Goal: Contribute content: Contribute content

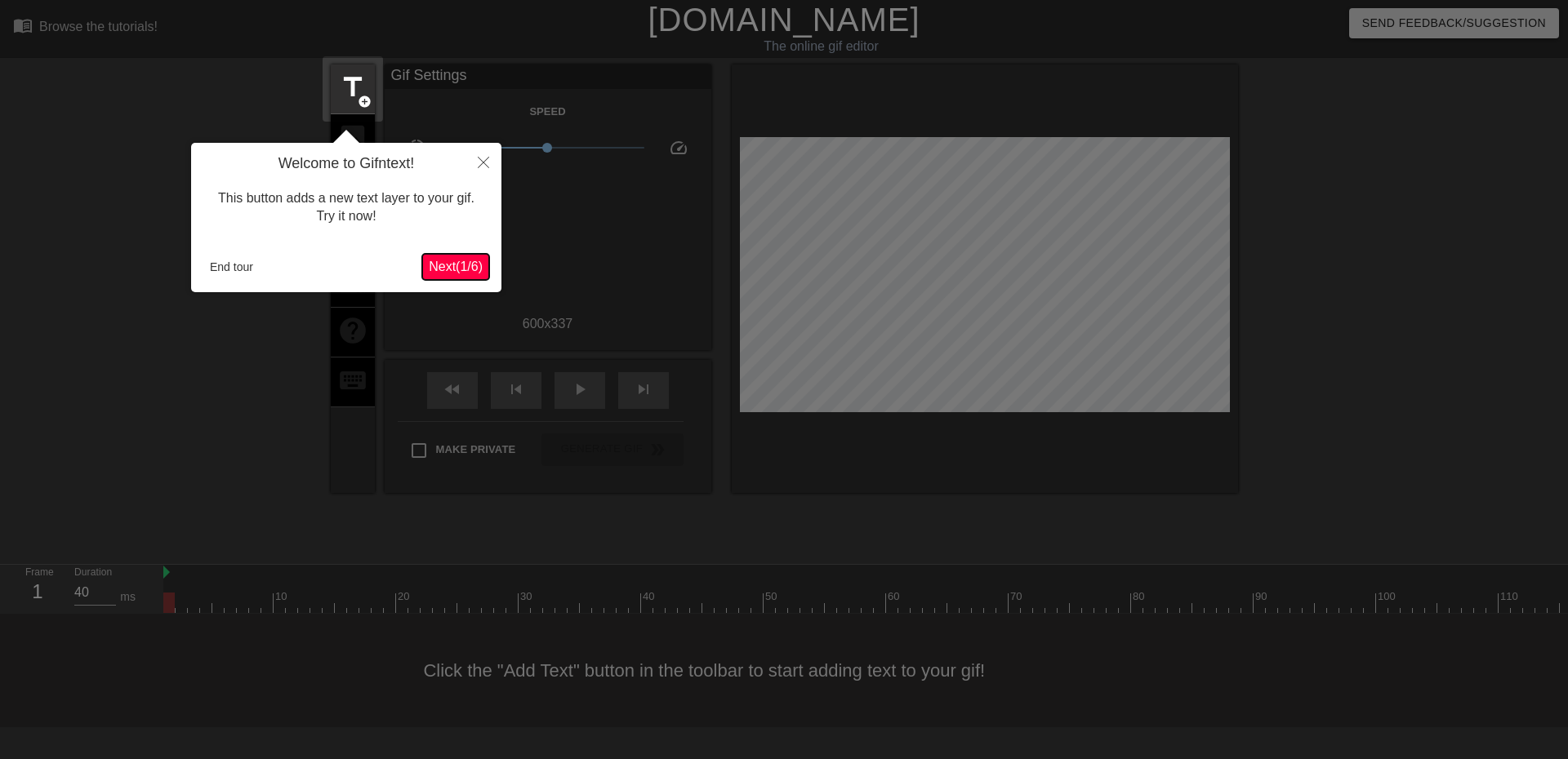
click at [479, 263] on span "Next ( 1 / 6 )" at bounding box center [456, 266] width 54 height 14
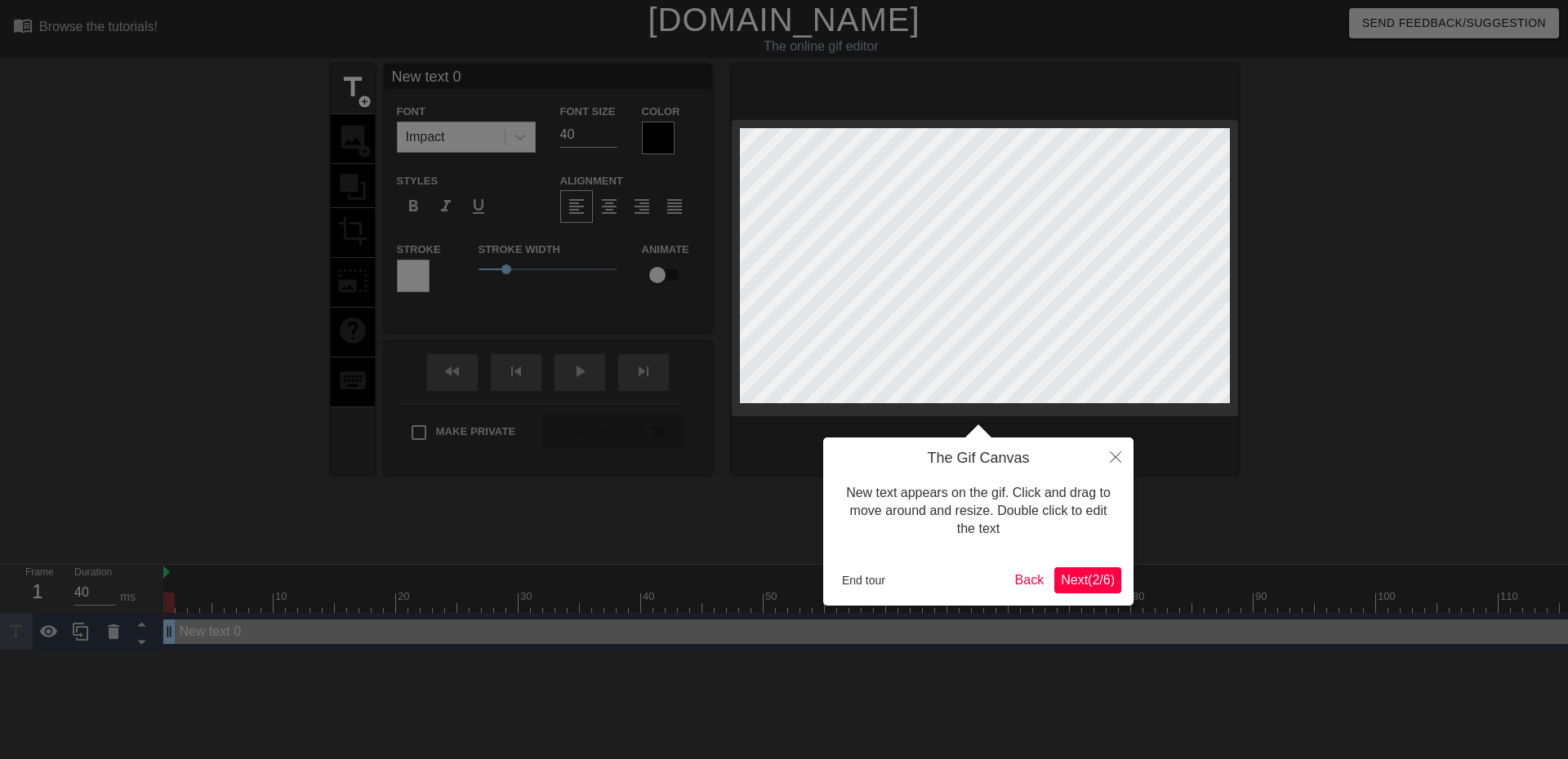
click at [1079, 583] on span "Next ( 2 / 6 )" at bounding box center [1088, 580] width 54 height 14
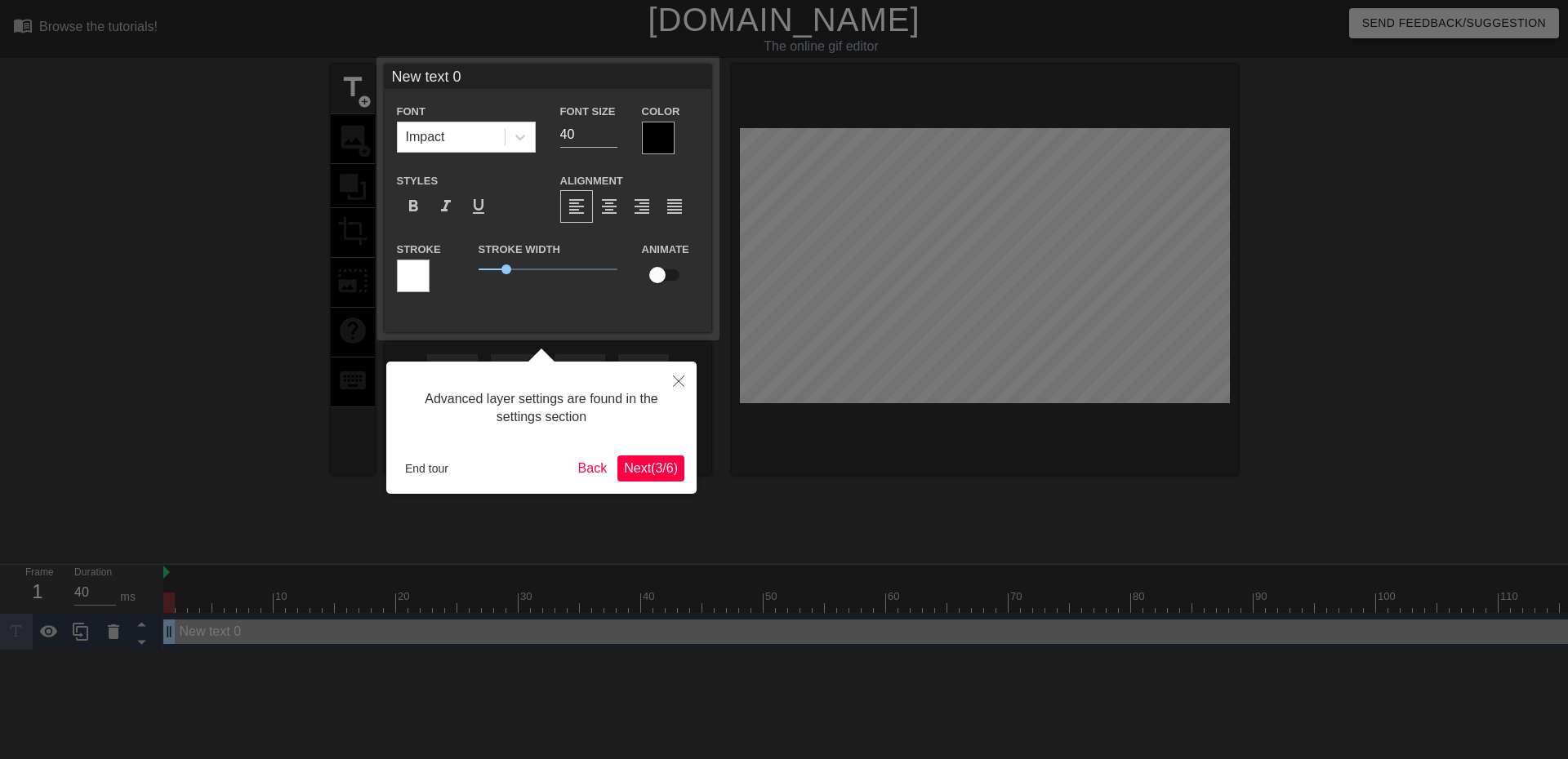
click at [673, 471] on span "Next ( 3 / 6 )" at bounding box center [651, 467] width 54 height 14
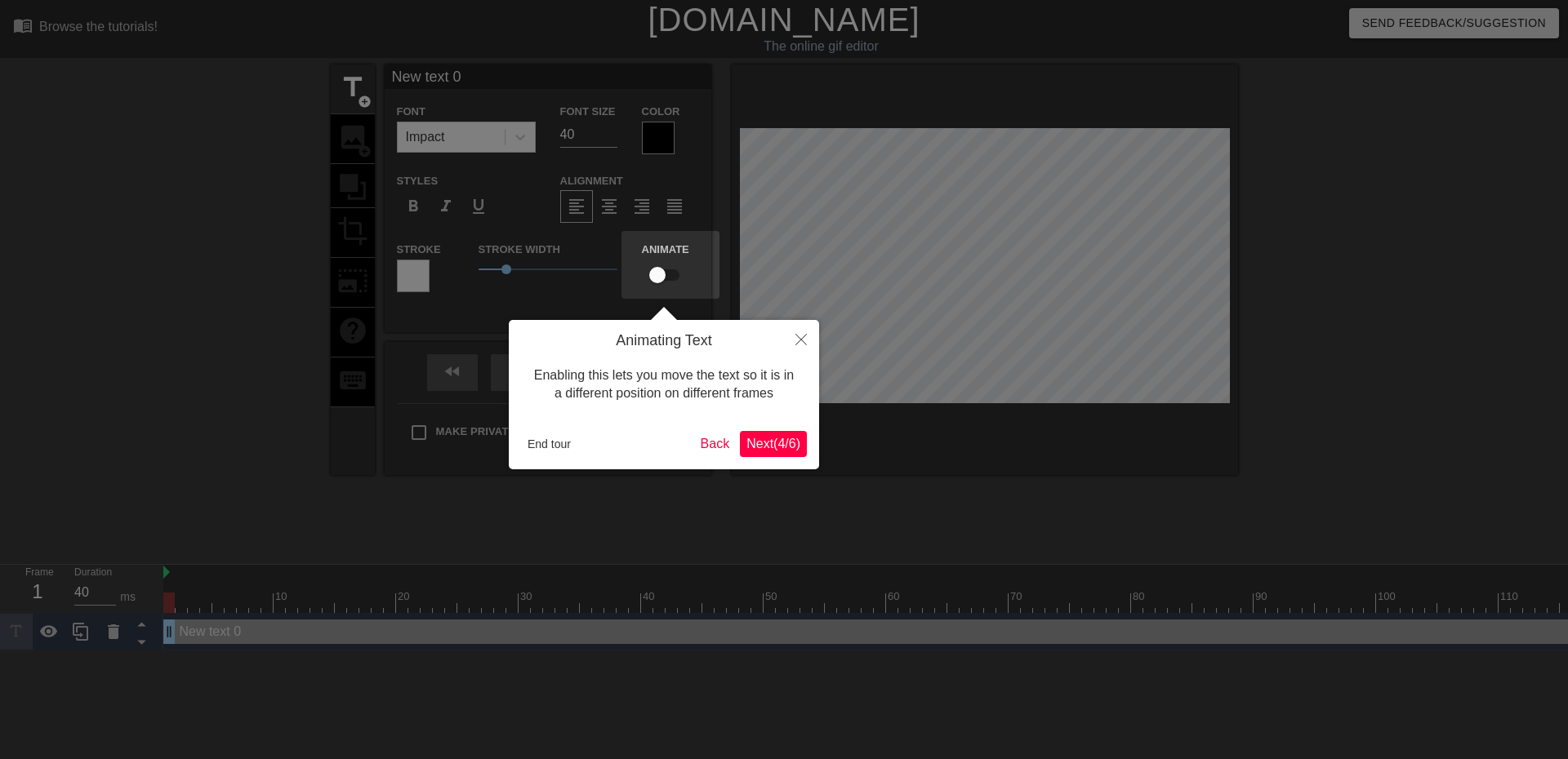
click at [776, 440] on span "Next ( 4 / 6 )" at bounding box center [773, 443] width 54 height 14
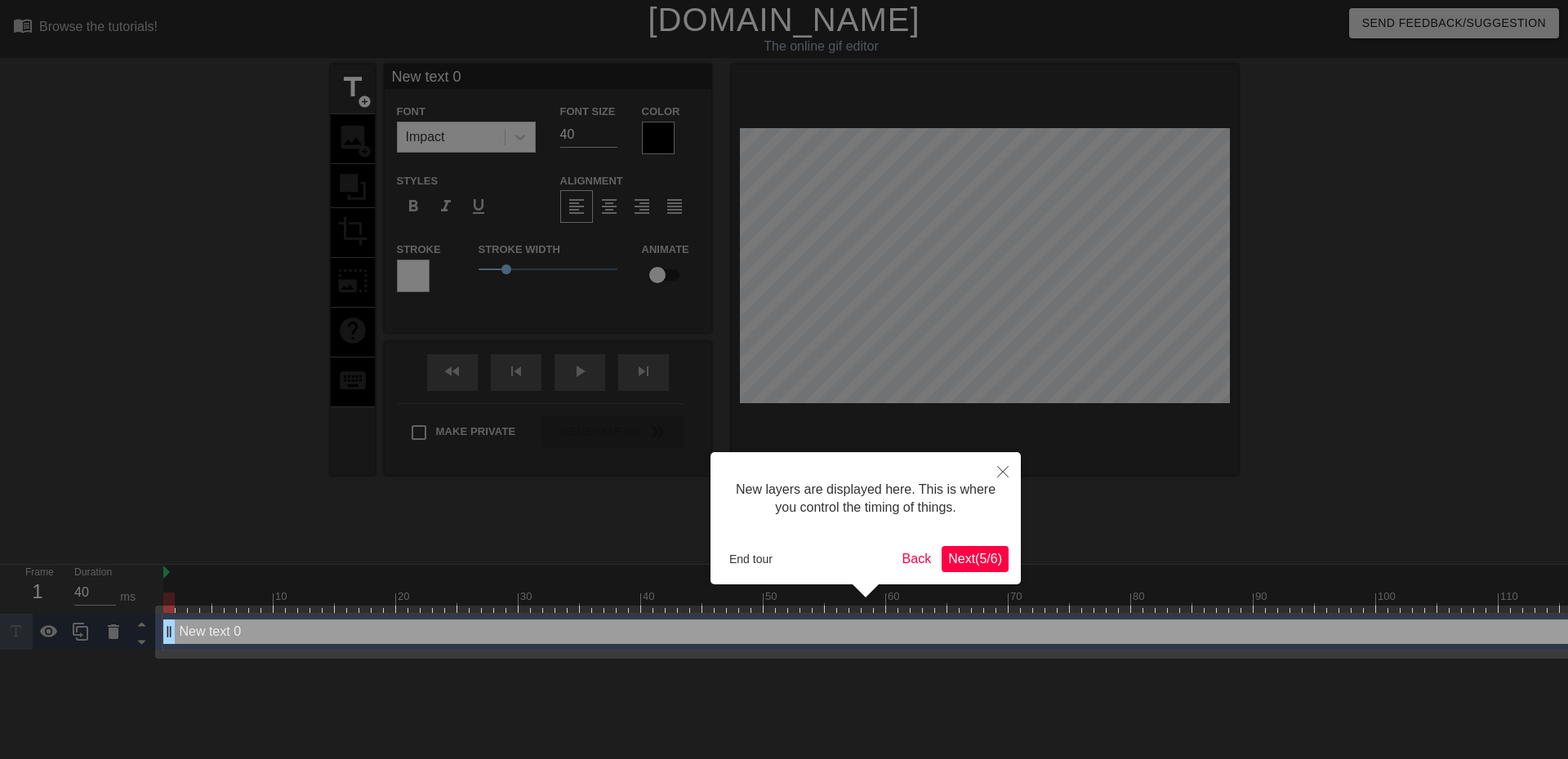
click at [971, 552] on span "Next ( 5 / 6 )" at bounding box center [975, 559] width 54 height 14
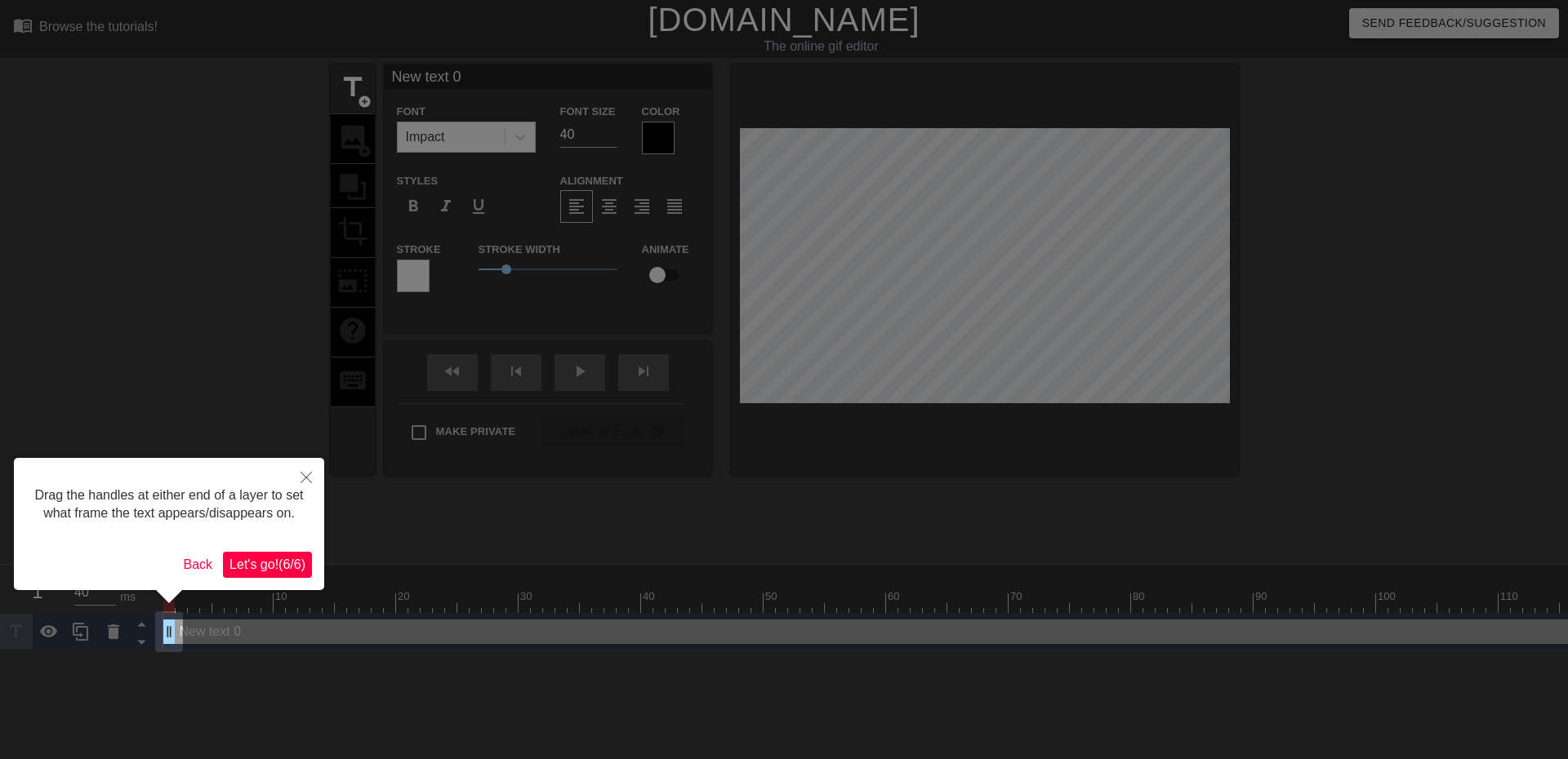
click at [292, 559] on span "Let's go! ( 6 / 6 )" at bounding box center [267, 564] width 76 height 14
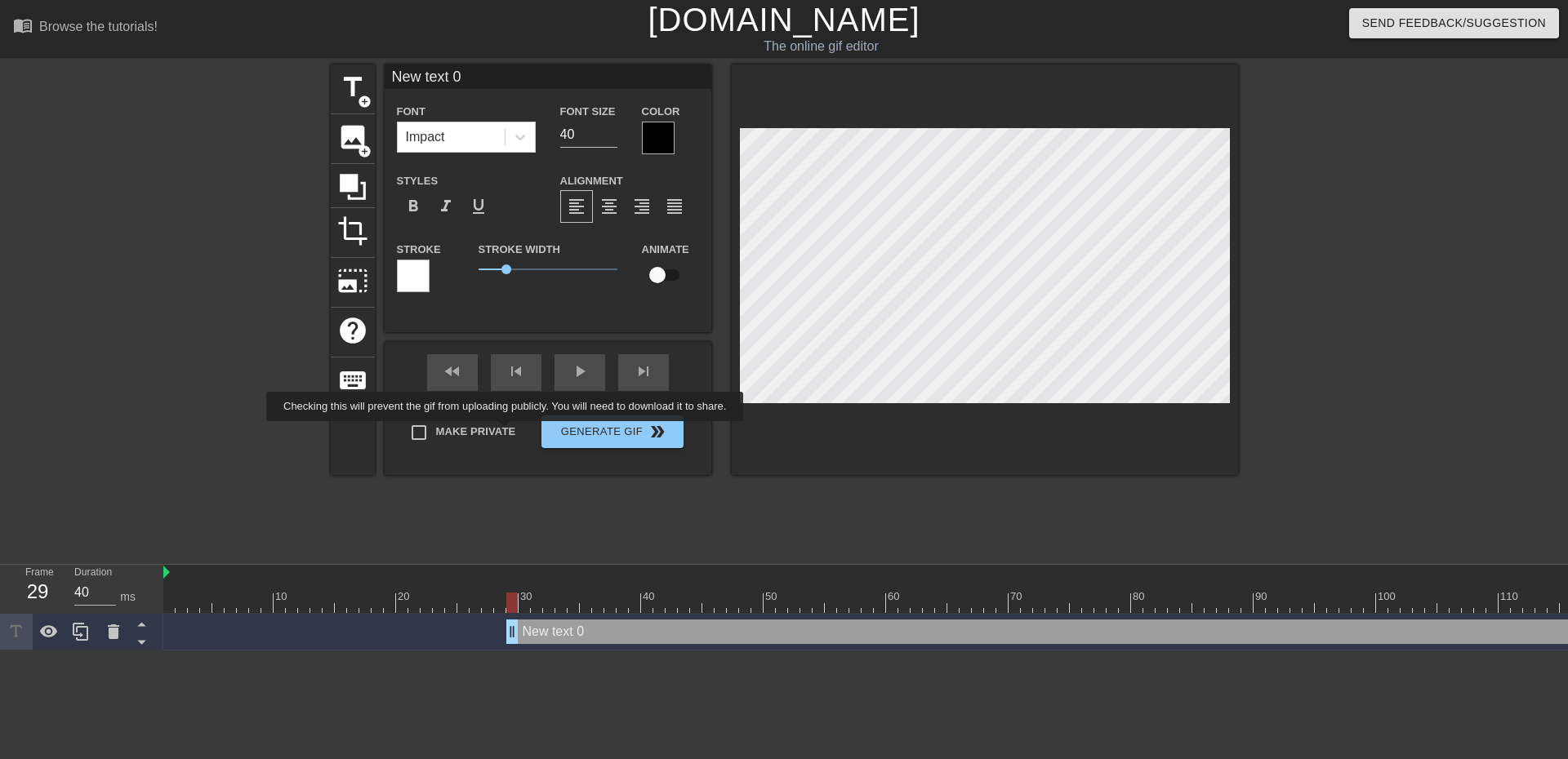
drag, startPoint x: 171, startPoint y: 632, endPoint x: 510, endPoint y: 433, distance: 393.1
click at [510, 433] on div "menu_book Browse the tutorials! [DOMAIN_NAME] The online gif editor Send Feedba…" at bounding box center [784, 325] width 1568 height 650
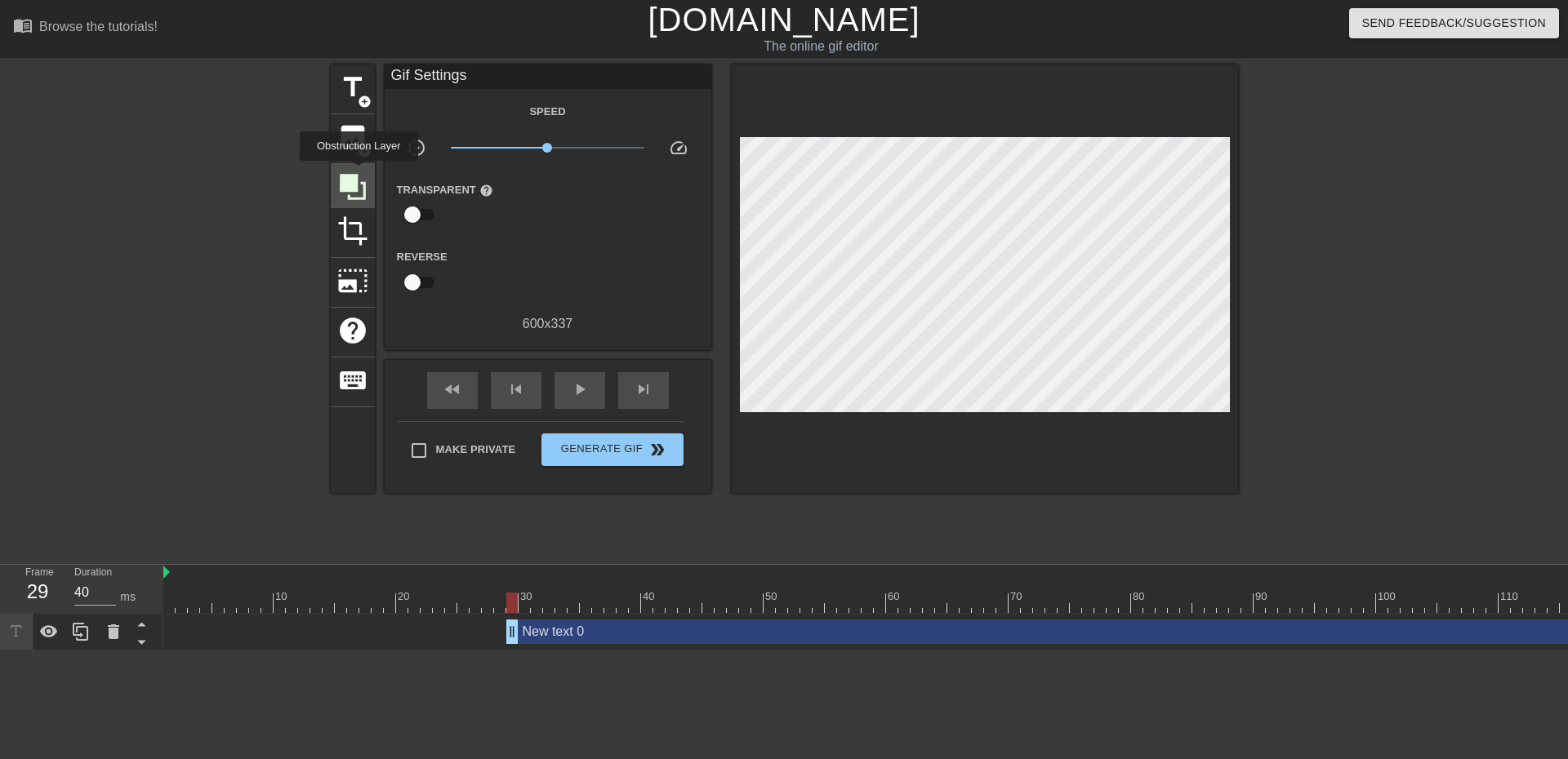
click at [359, 172] on icon at bounding box center [353, 187] width 31 height 31
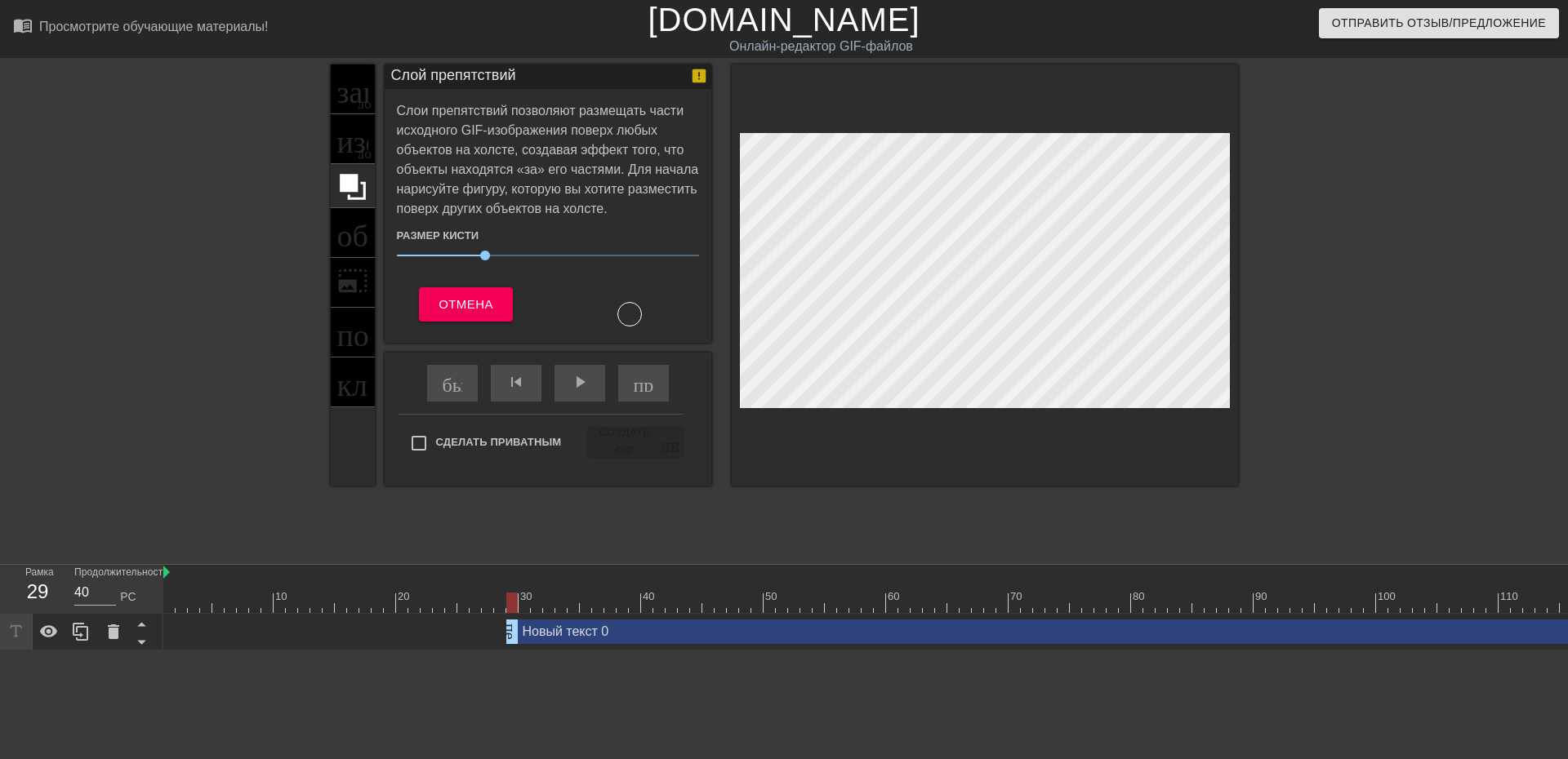
click at [1343, 135] on div at bounding box center [1380, 309] width 245 height 489
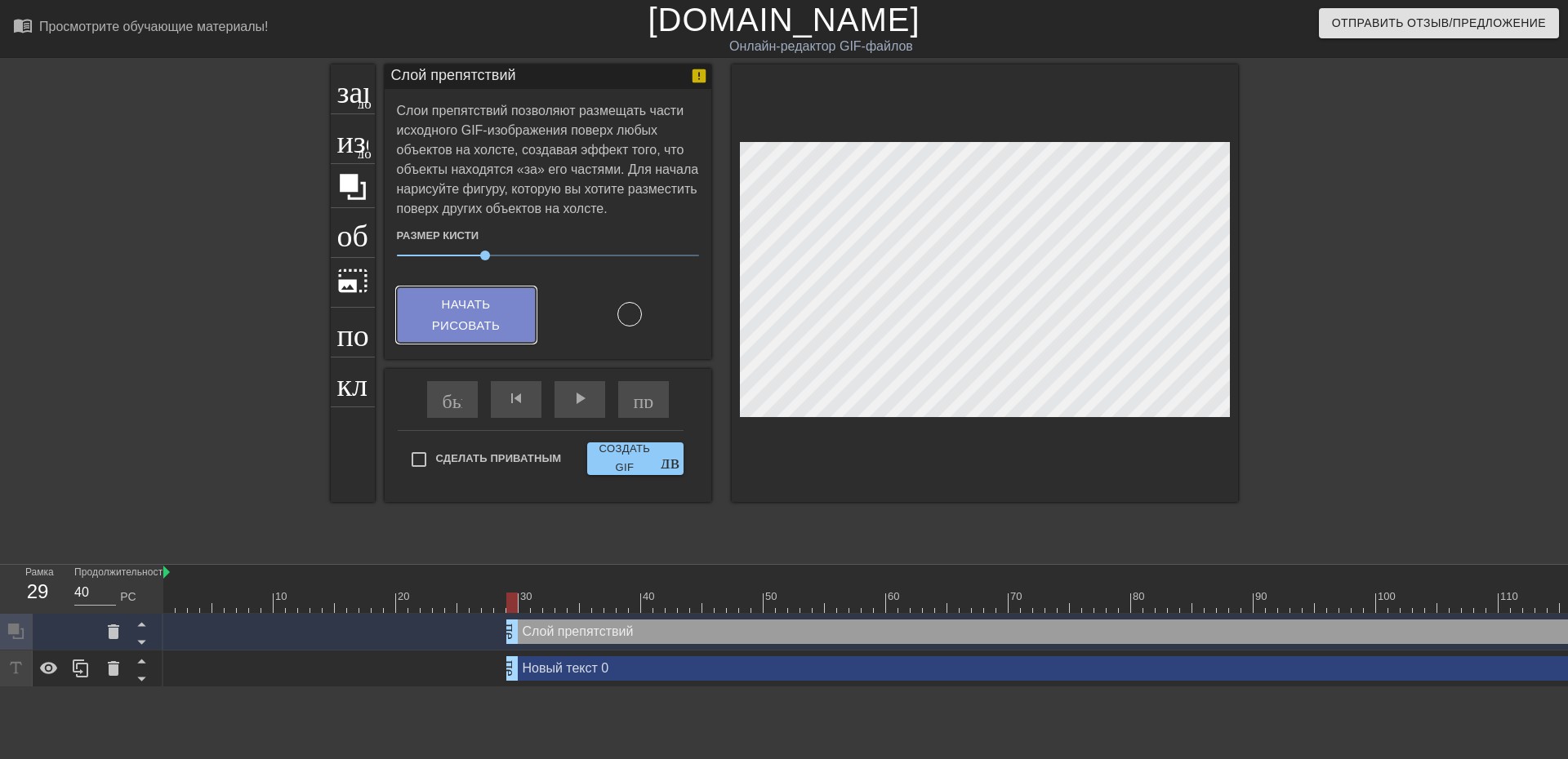
click at [513, 321] on font "Начать рисовать" at bounding box center [466, 315] width 100 height 43
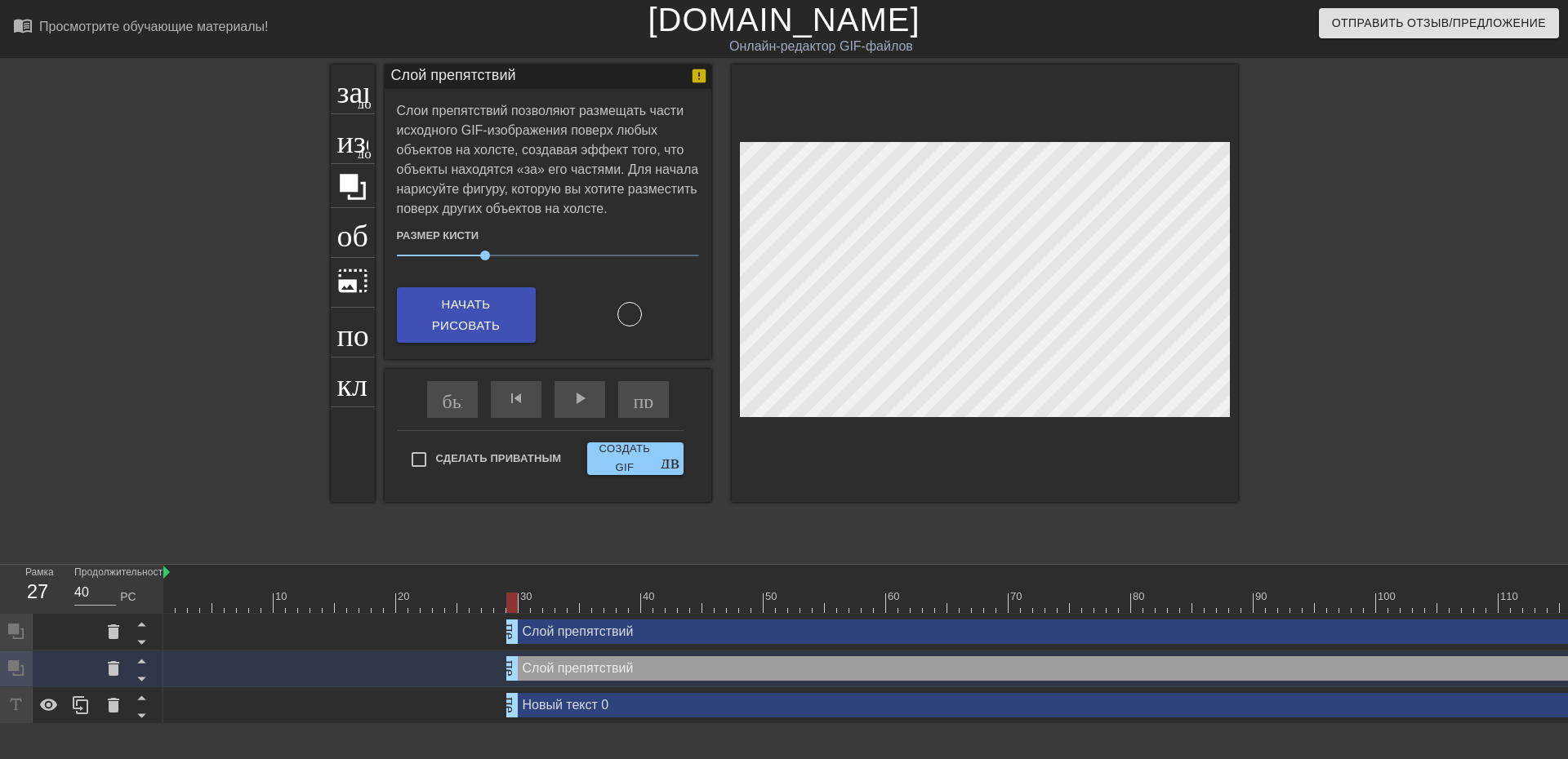
drag, startPoint x: 546, startPoint y: 625, endPoint x: 572, endPoint y: 614, distance: 28.2
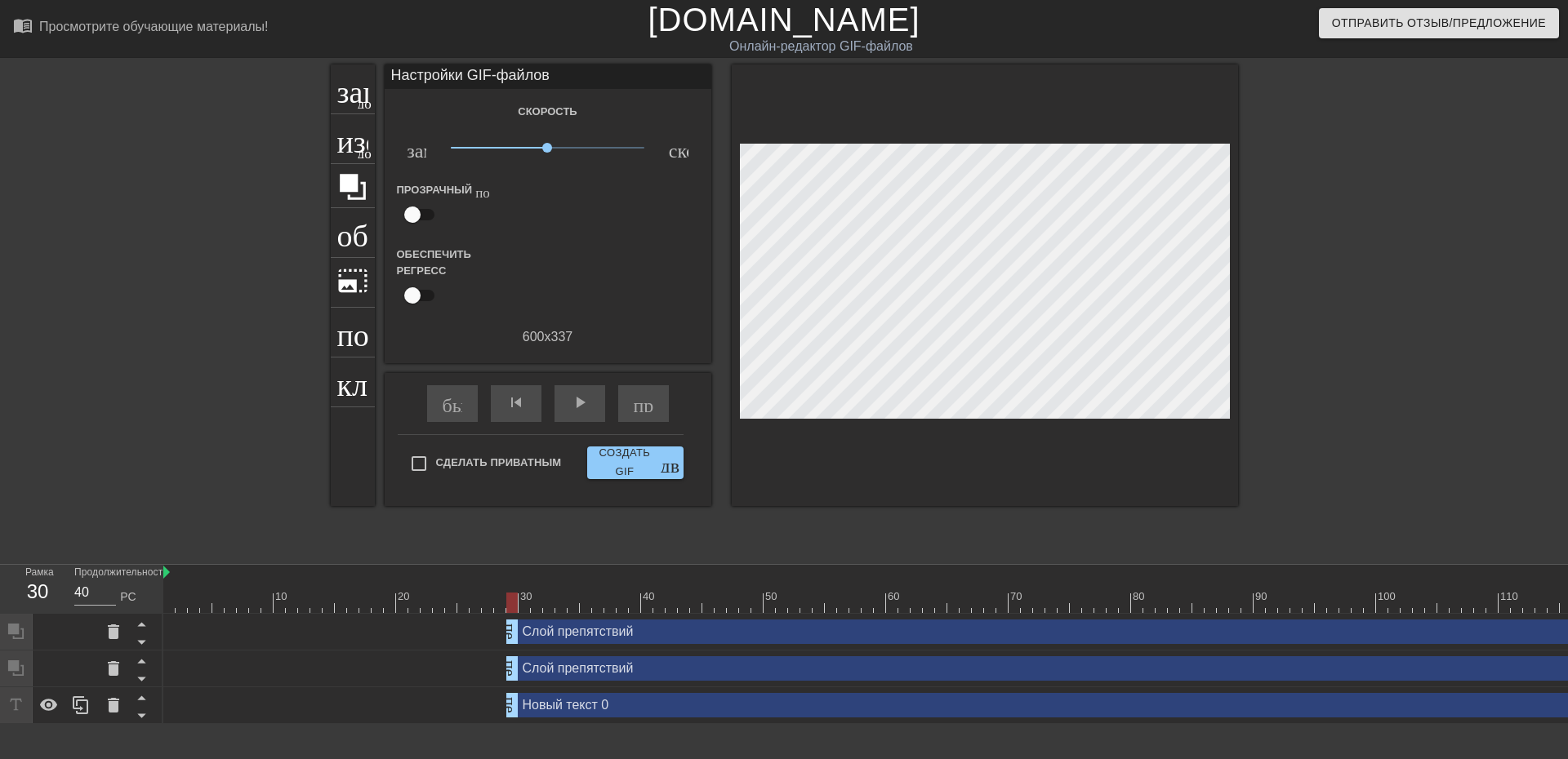
drag, startPoint x: 516, startPoint y: 631, endPoint x: 510, endPoint y: 642, distance: 12.5
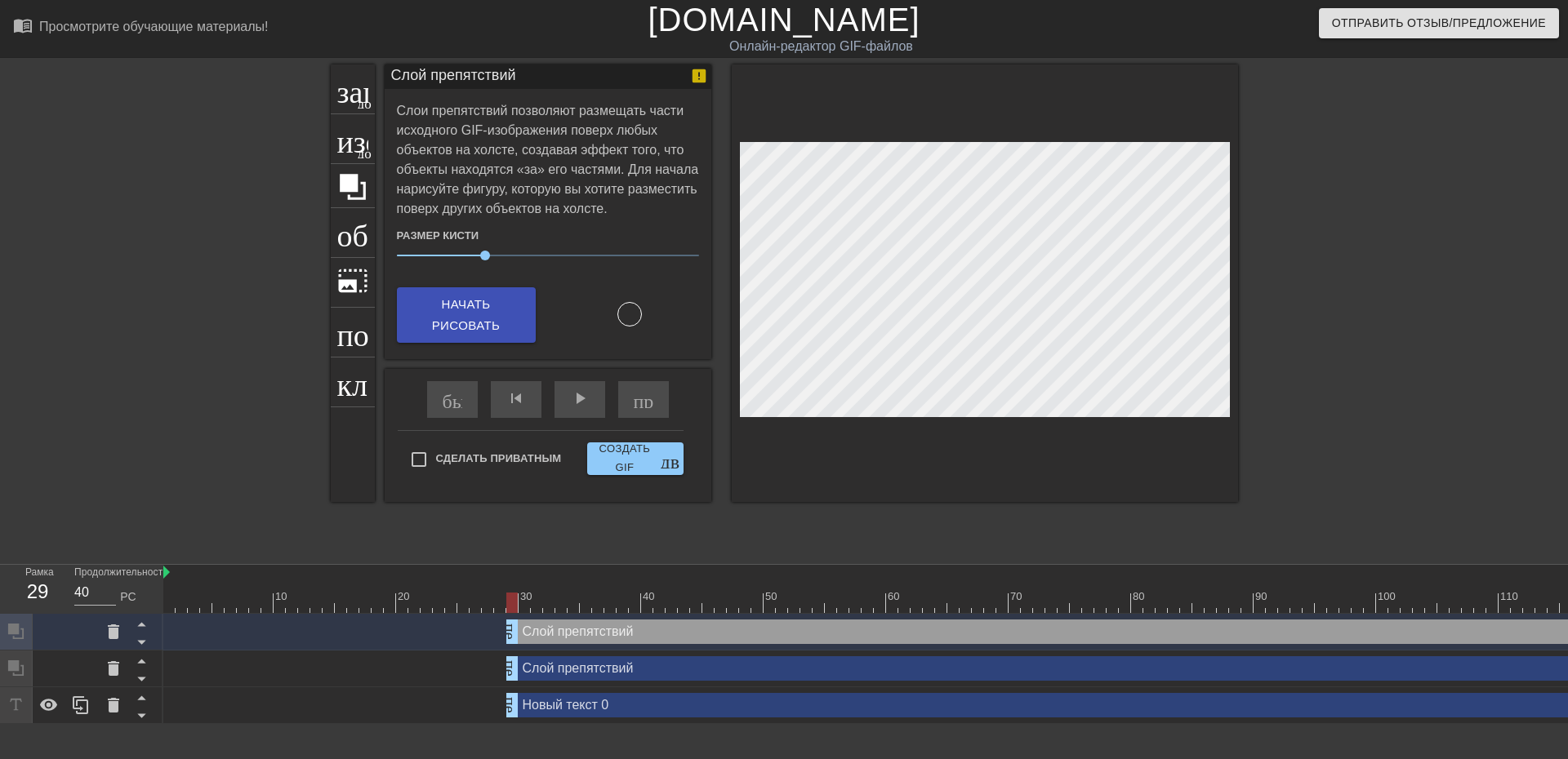
drag, startPoint x: 533, startPoint y: 639, endPoint x: 626, endPoint y: 636, distance: 93.0
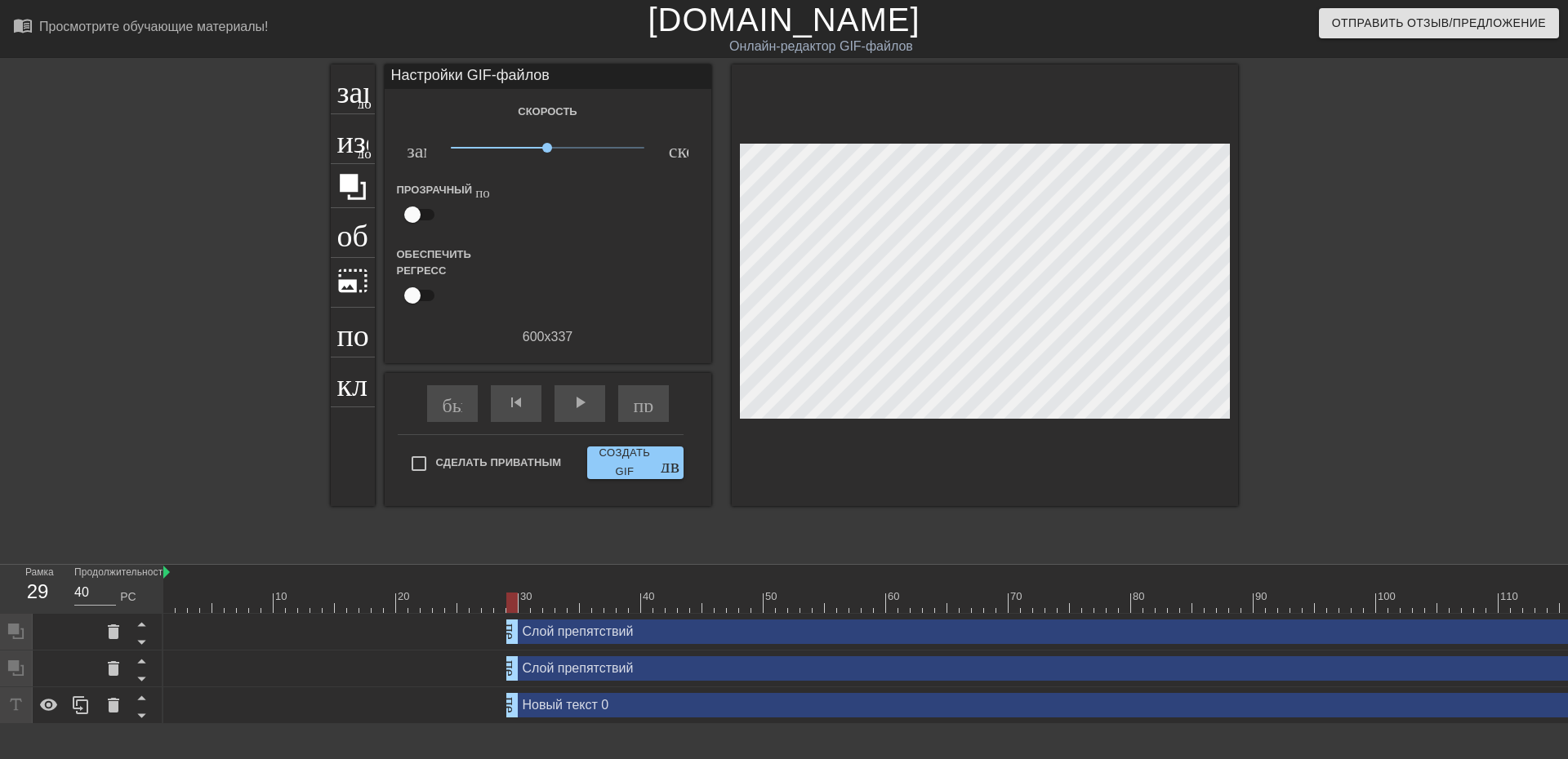
drag, startPoint x: 506, startPoint y: 707, endPoint x: 595, endPoint y: 698, distance: 89.5
drag, startPoint x: 510, startPoint y: 602, endPoint x: 517, endPoint y: 581, distance: 22.1
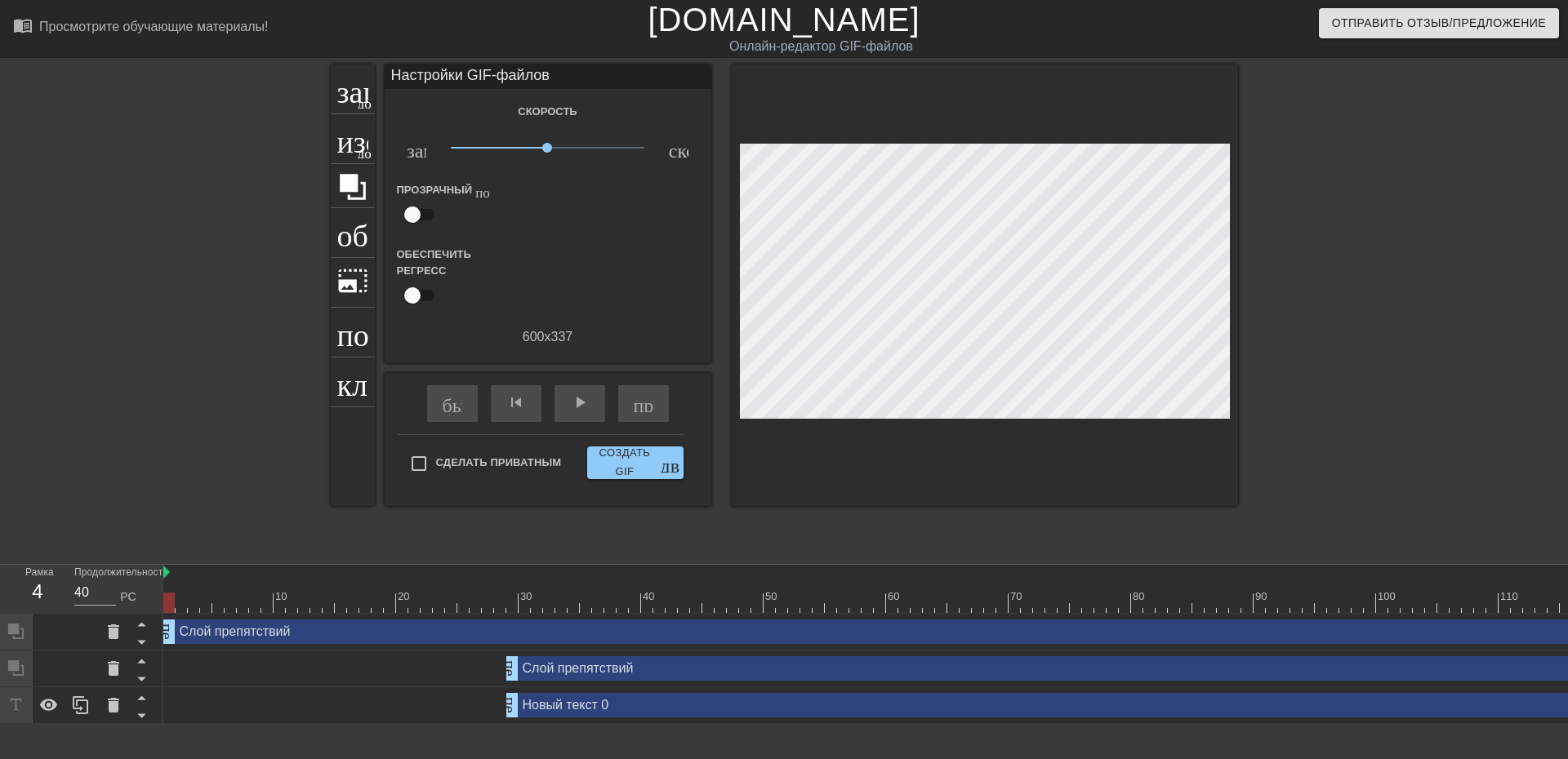
drag, startPoint x: 511, startPoint y: 638, endPoint x: 202, endPoint y: 626, distance: 309.2
click at [161, 638] on div "Рамка 4 Продолжительность 40 РС 10 20 30 40 50 60 70 80 90 100 110 120 130 140 …" at bounding box center [784, 644] width 1568 height 159
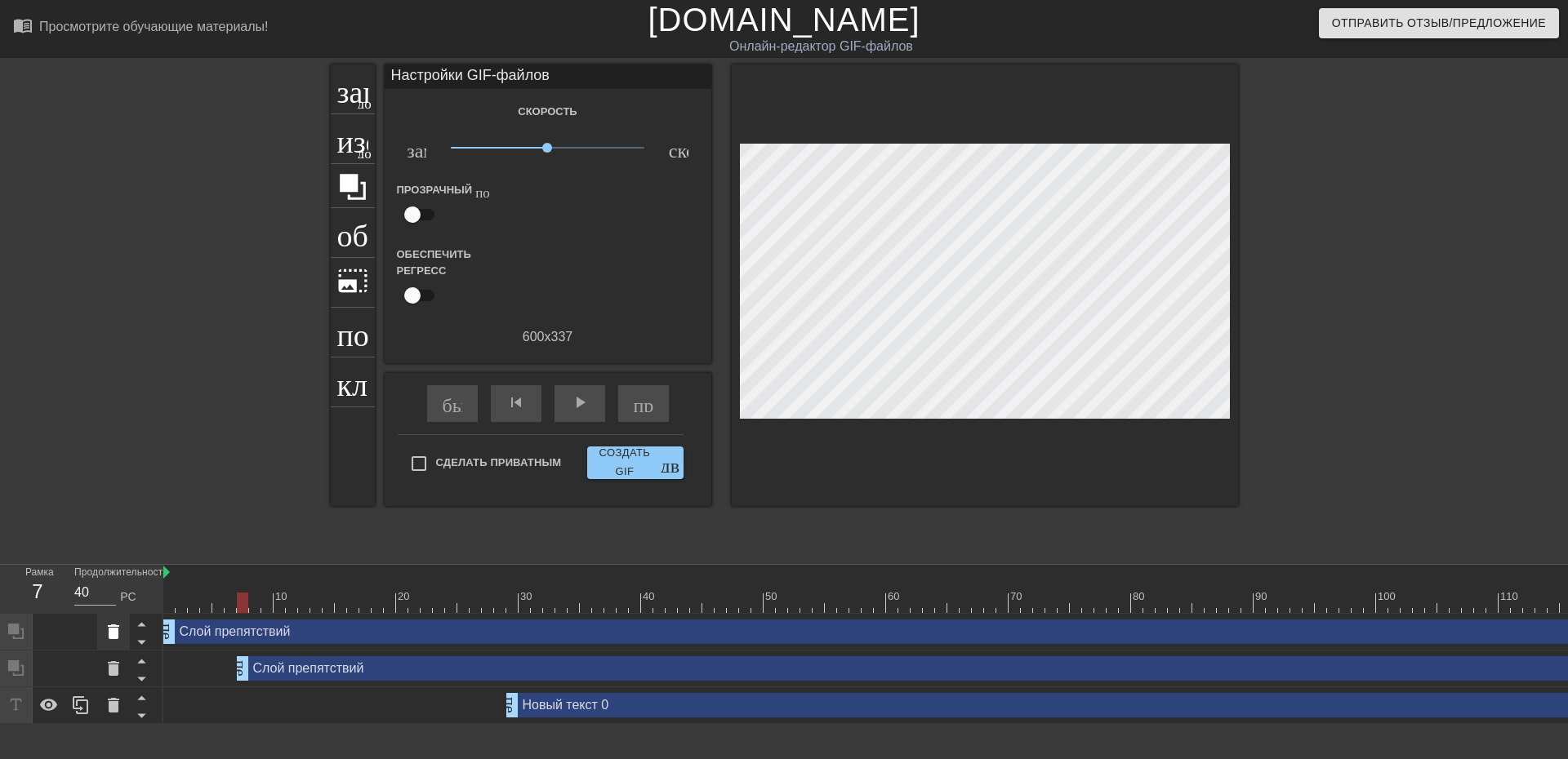
drag, startPoint x: 517, startPoint y: 669, endPoint x: 107, endPoint y: 648, distance: 410.5
click at [107, 648] on div "Рамка 7 Продолжительность 40 РС 10 20 30 40 50 60 70 80 90 100 110 120 130 140 …" at bounding box center [784, 644] width 1568 height 159
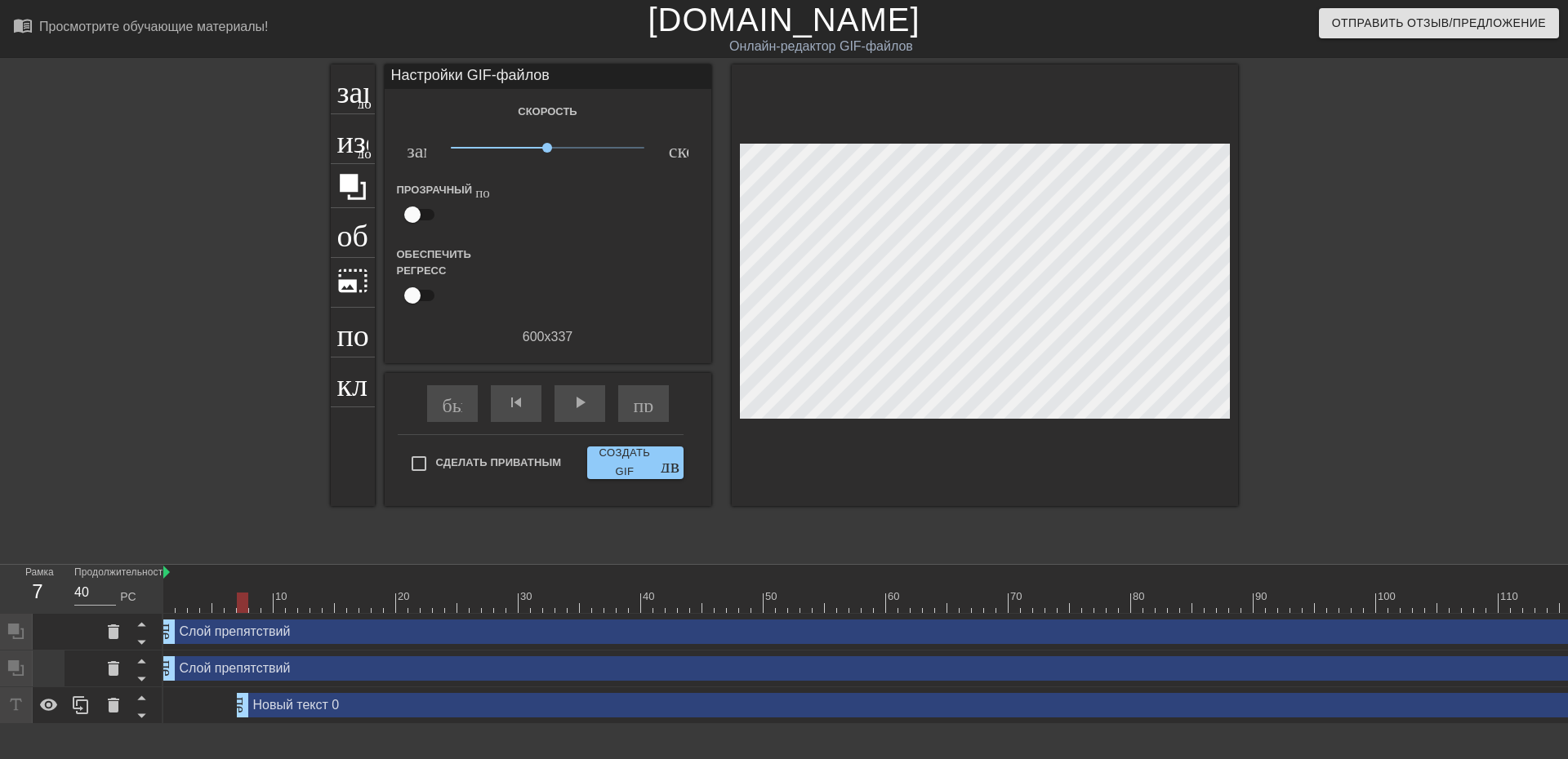
drag, startPoint x: 514, startPoint y: 709, endPoint x: 59, endPoint y: 674, distance: 456.3
click at [61, 675] on div "Рамка 7 Продолжительность 40 РС 10 20 30 40 50 60 70 80 90 100 110 120 130 140 …" at bounding box center [784, 644] width 1568 height 159
drag, startPoint x: 168, startPoint y: 598, endPoint x: 0, endPoint y: 586, distance: 168.4
click at [0, 586] on div "Рамка 16 Продолжительность 40 РС 10 20 30 40 50 60 70 80 90 100 110 120 130 140…" at bounding box center [784, 644] width 1568 height 159
click at [113, 637] on icon at bounding box center [113, 631] width 12 height 14
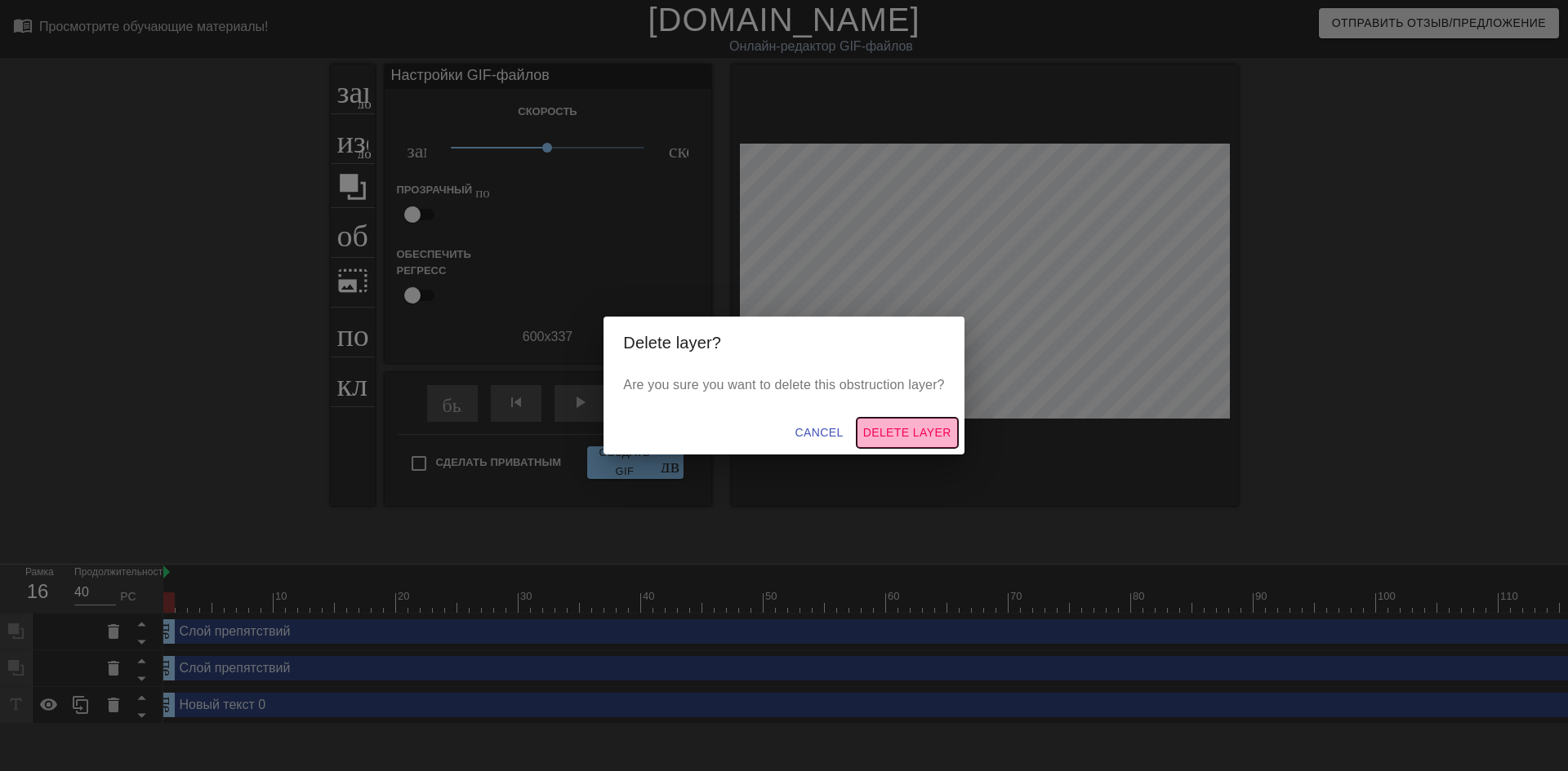
click at [908, 426] on span "Delete Layer" at bounding box center [907, 433] width 88 height 20
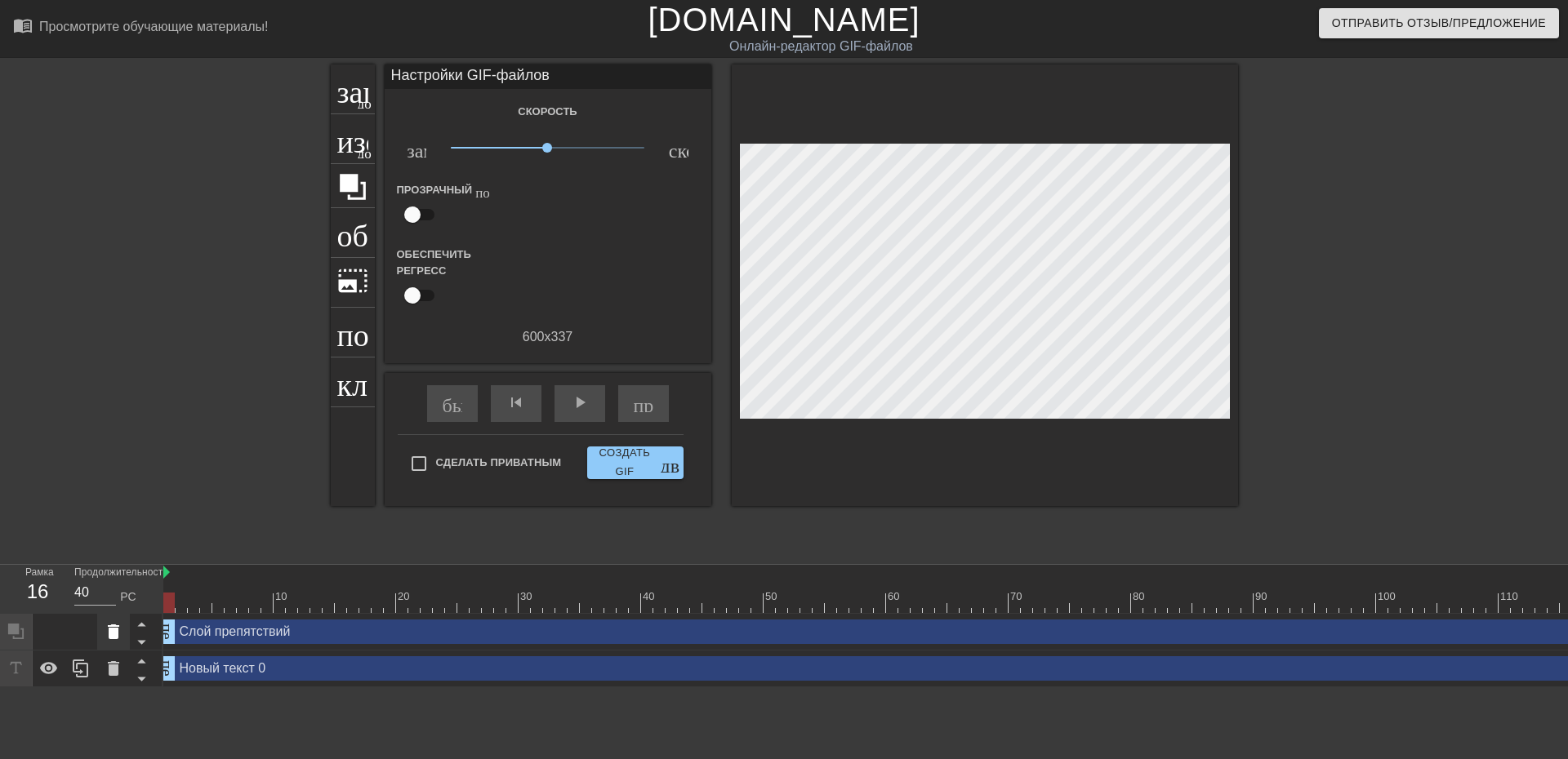
click at [122, 625] on icon at bounding box center [113, 631] width 19 height 19
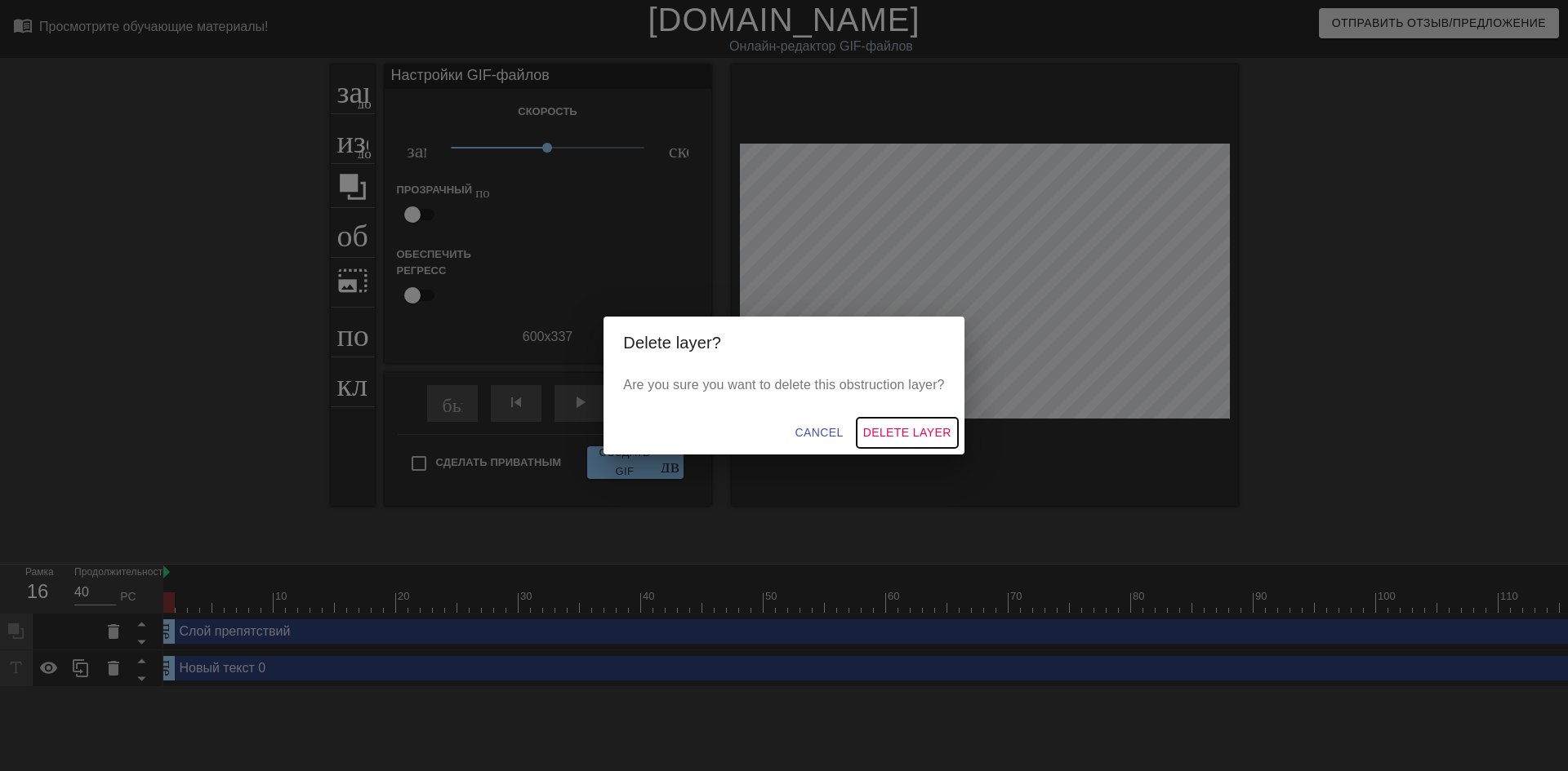
click at [918, 418] on button "Delete Layer" at bounding box center [907, 433] width 101 height 30
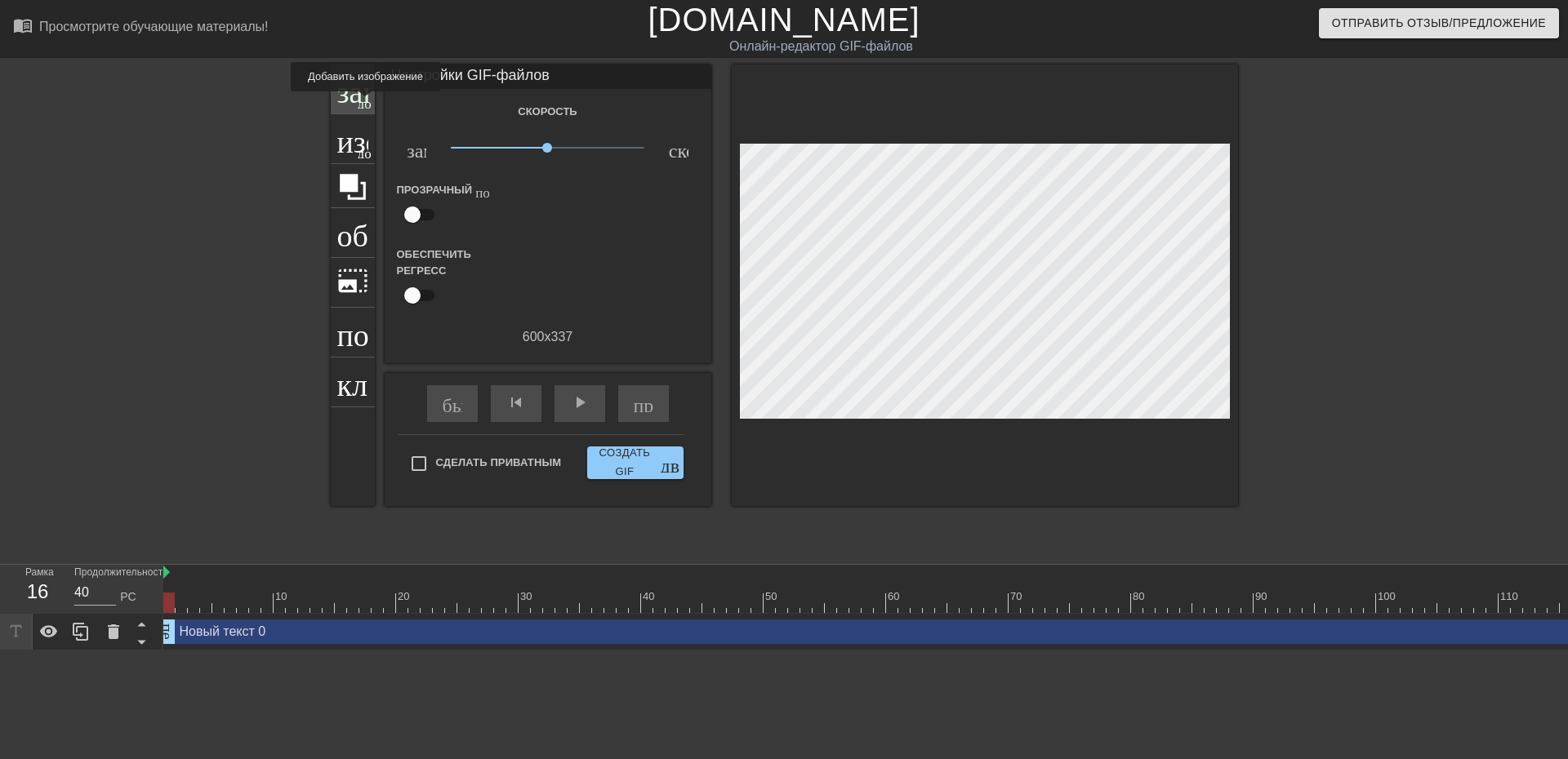
click at [365, 103] on font "добавить_круг" at bounding box center [404, 101] width 94 height 14
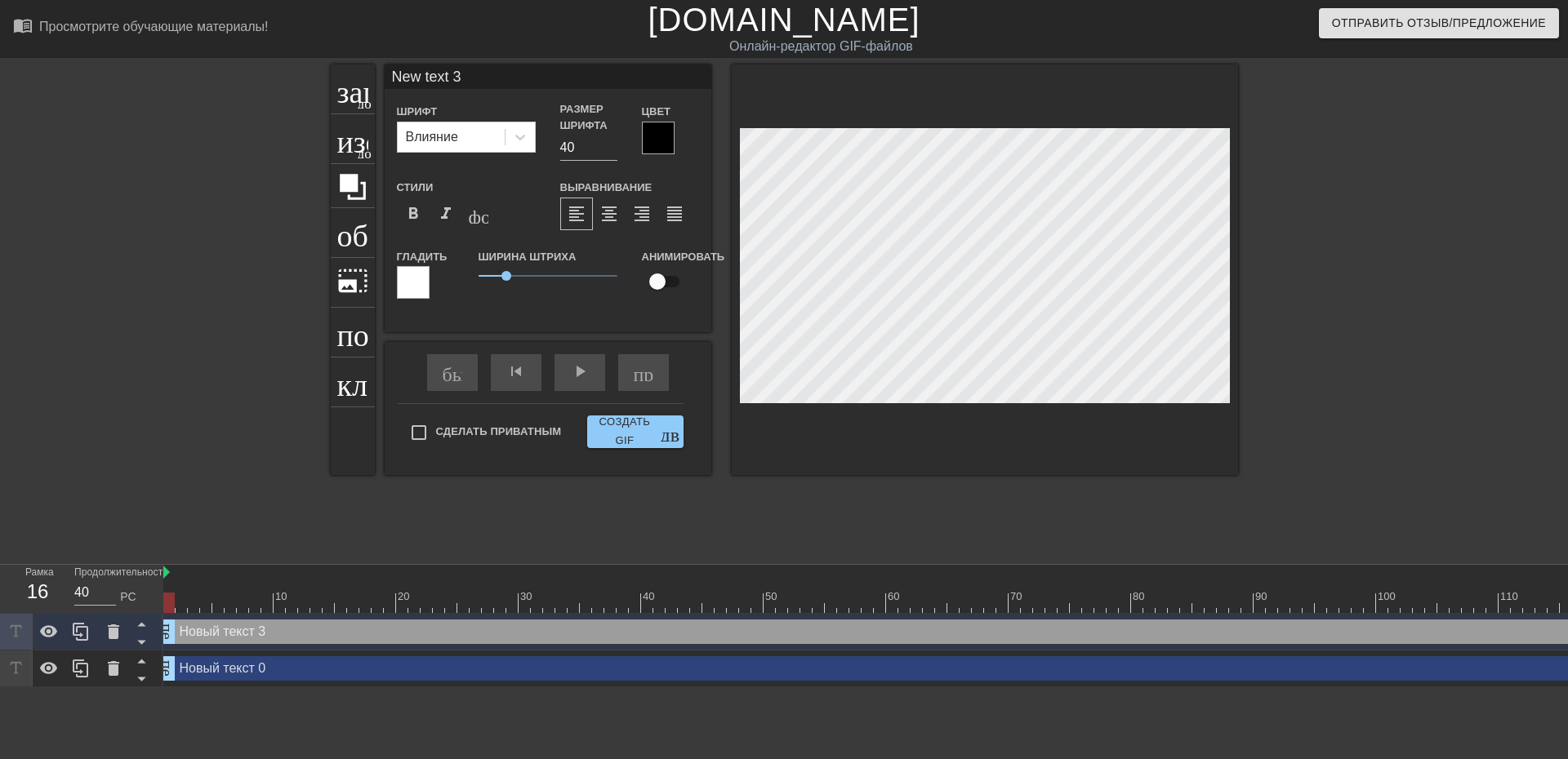
click at [417, 274] on div at bounding box center [413, 282] width 33 height 33
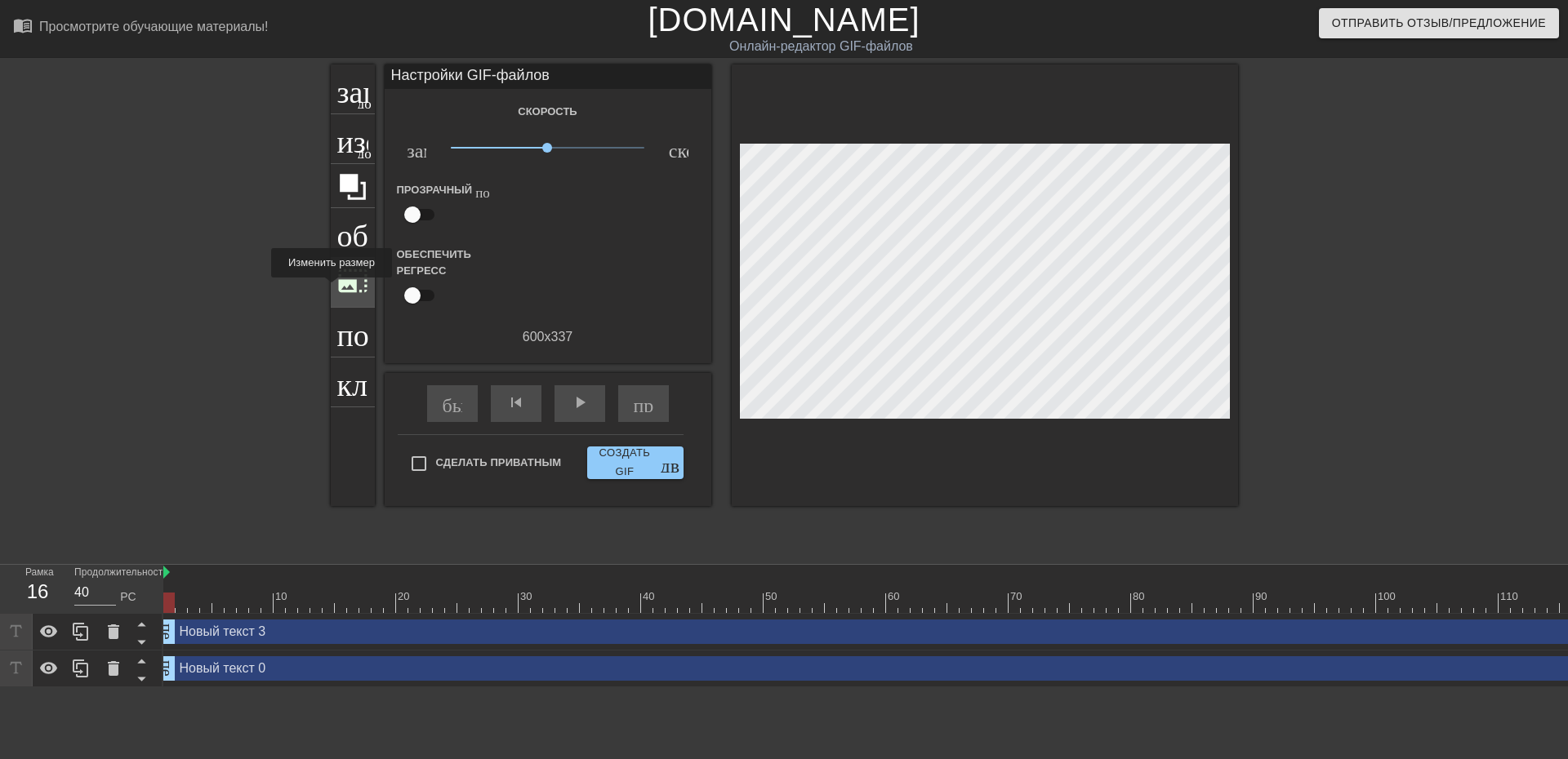
click at [332, 289] on div "photo_size_select_large" at bounding box center [353, 282] width 44 height 50
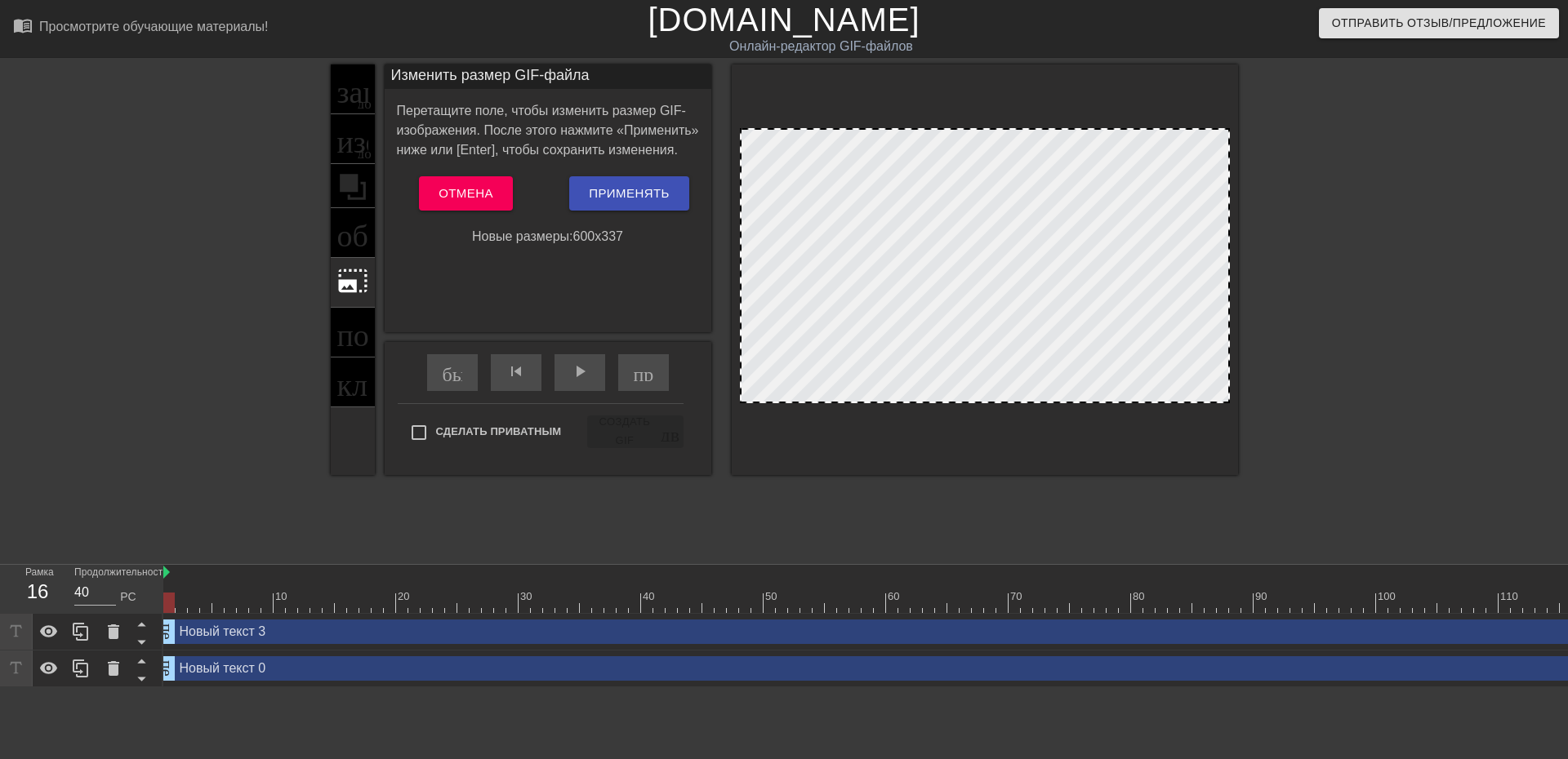
click at [351, 322] on div "заголовок добавить_круг изображение добавить_круг обрезать photo_size_select_la…" at bounding box center [353, 270] width 44 height 411
click at [357, 245] on div "заголовок добавить_круг изображение добавить_круг обрезать photo_size_select_la…" at bounding box center [353, 270] width 44 height 411
click at [455, 187] on font "Отмена" at bounding box center [465, 193] width 55 height 14
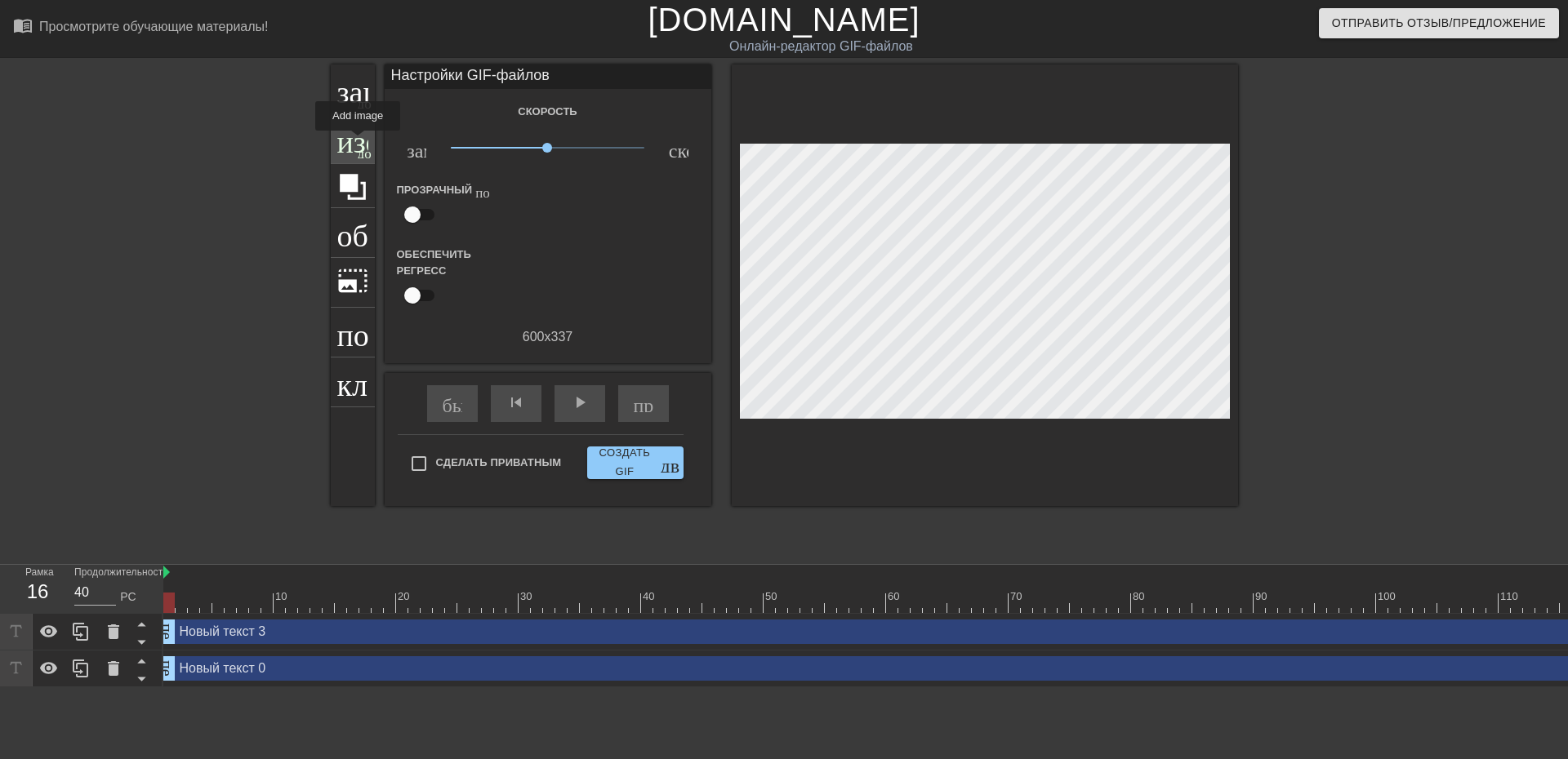
click at [359, 139] on font "изображение" at bounding box center [423, 137] width 171 height 31
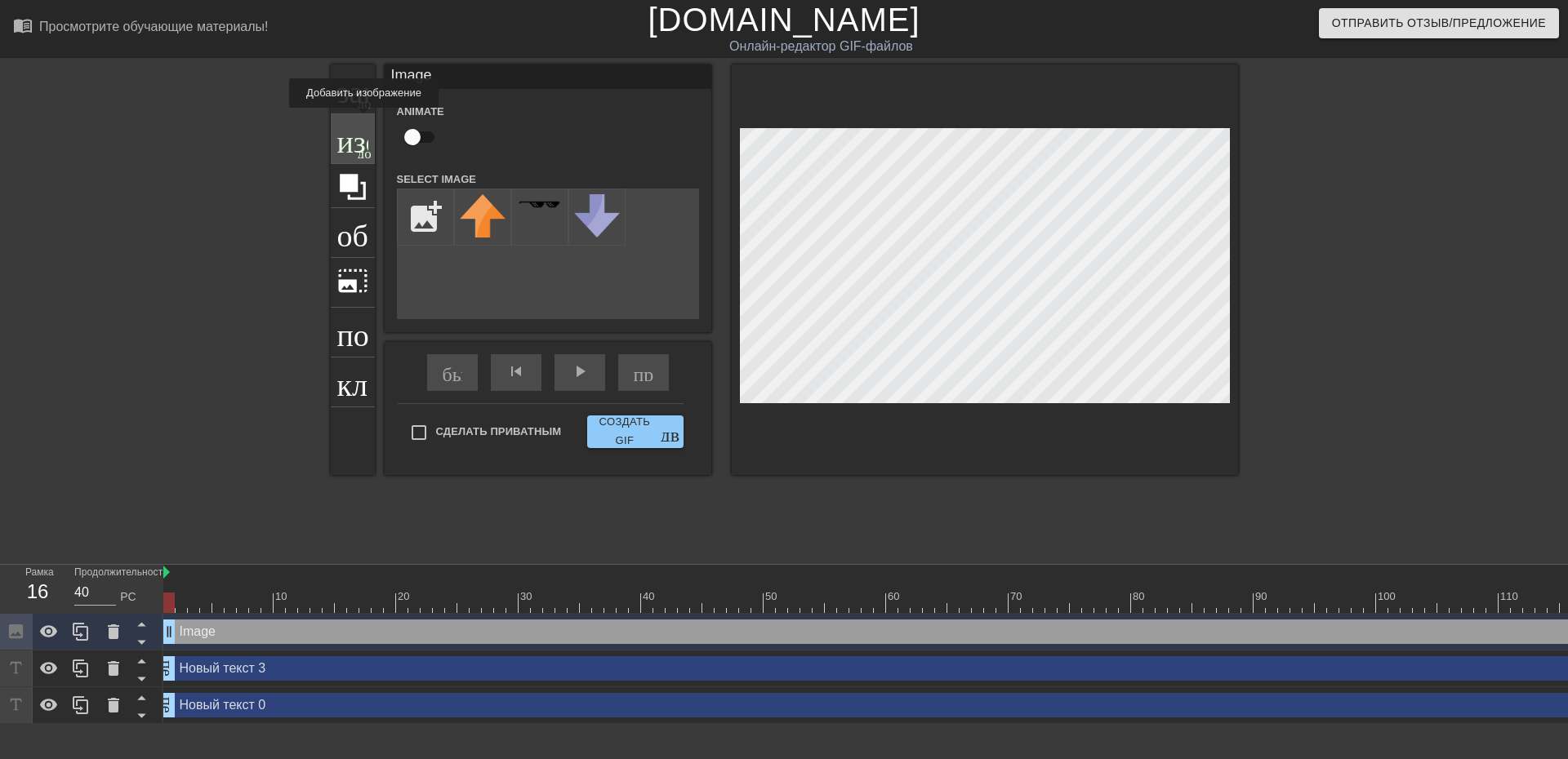
click at [365, 117] on div "изображение добавить_круг" at bounding box center [353, 139] width 44 height 50
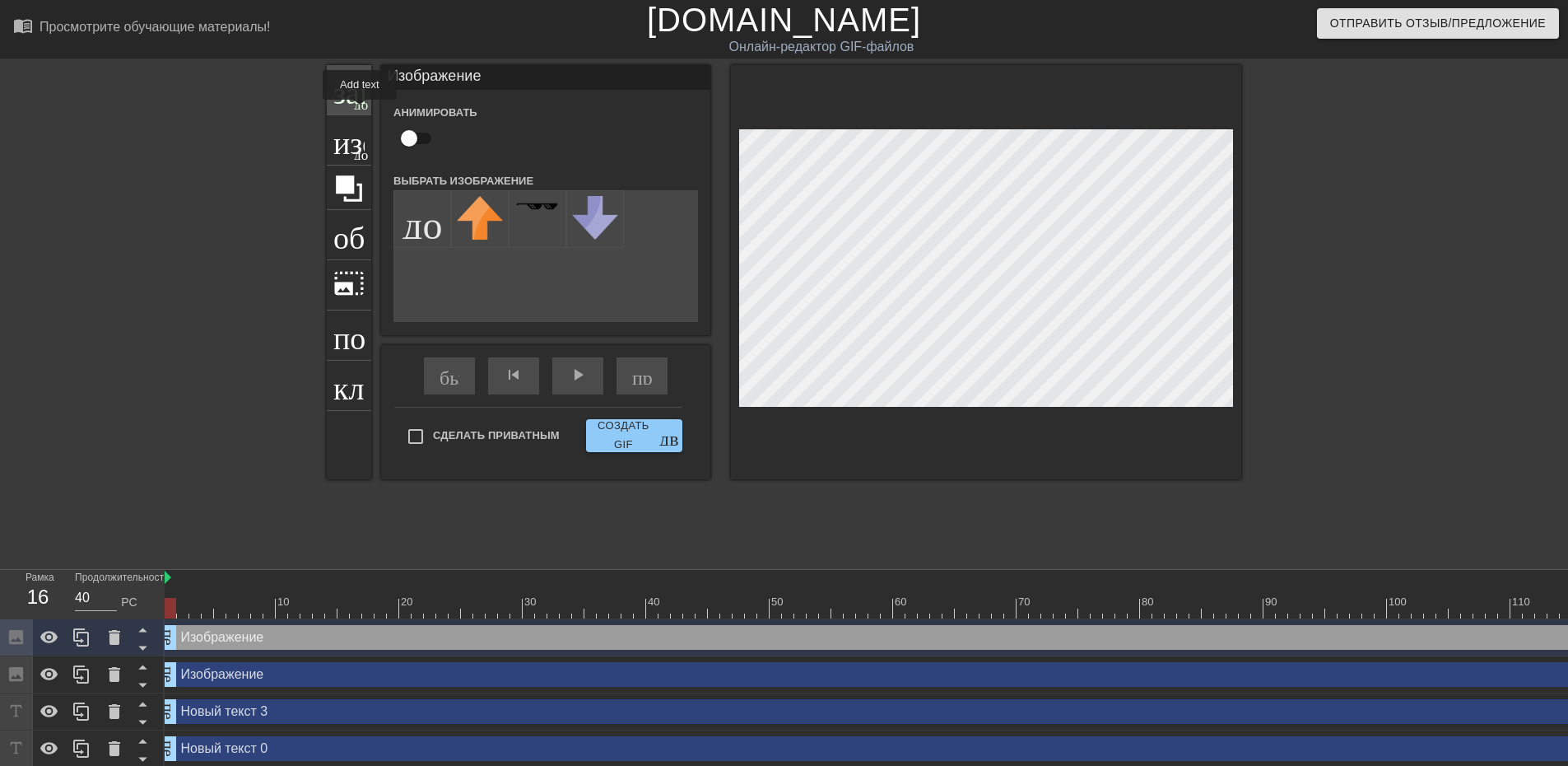
click at [358, 107] on font "добавить_круг" at bounding box center [401, 102] width 95 height 14
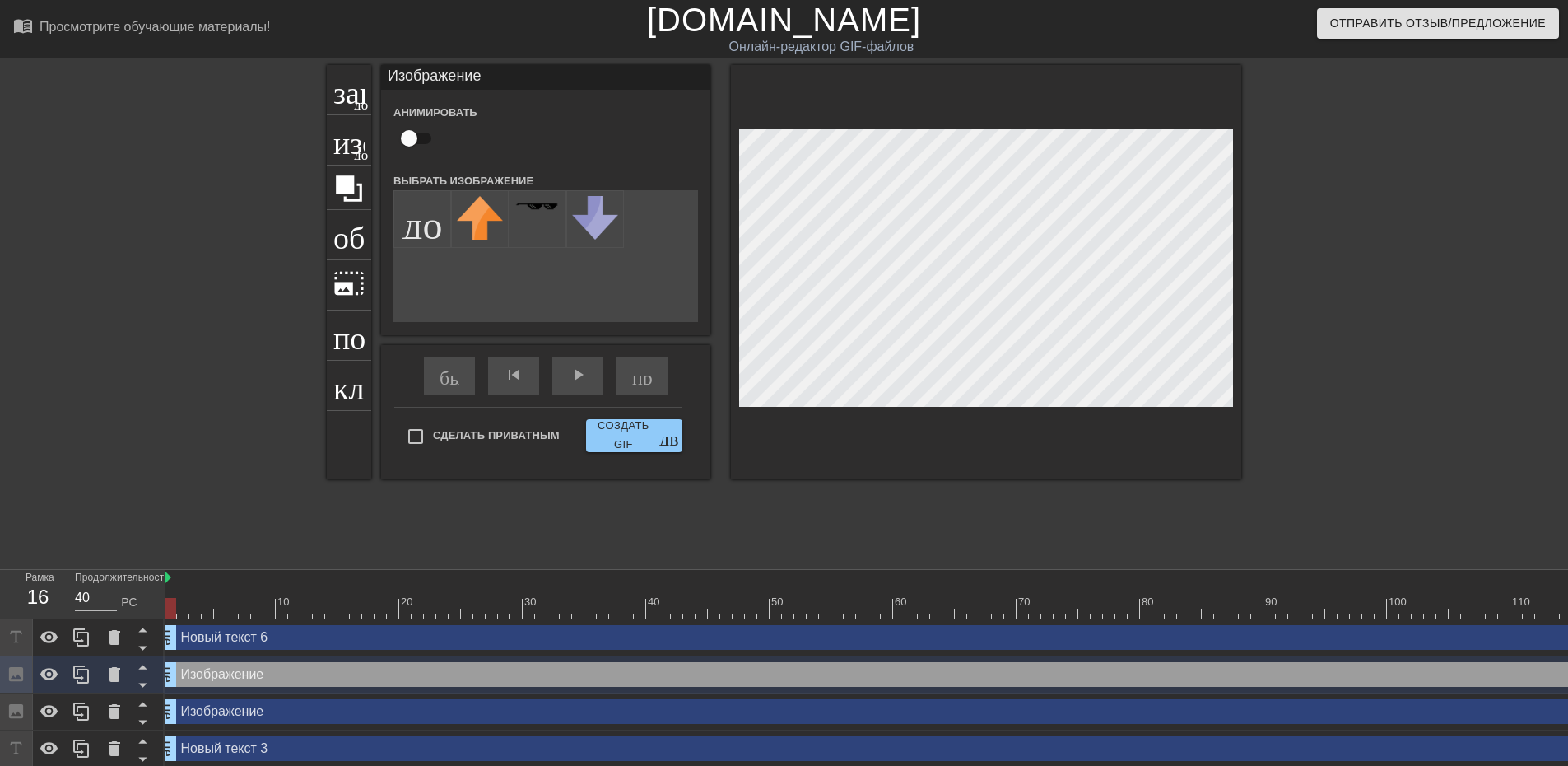
click at [1056, 417] on div at bounding box center [986, 272] width 511 height 415
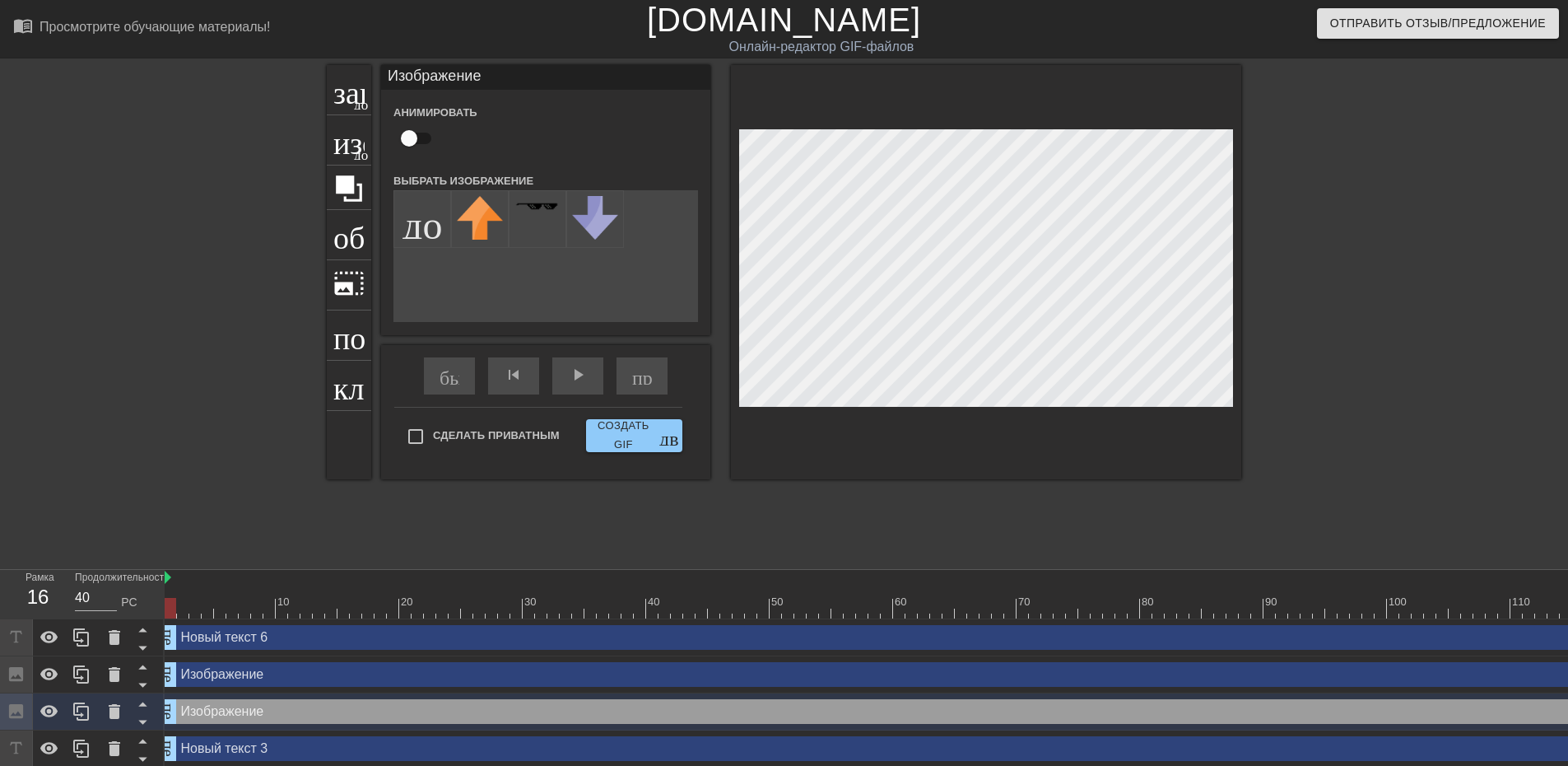
click at [975, 421] on div at bounding box center [986, 272] width 511 height 415
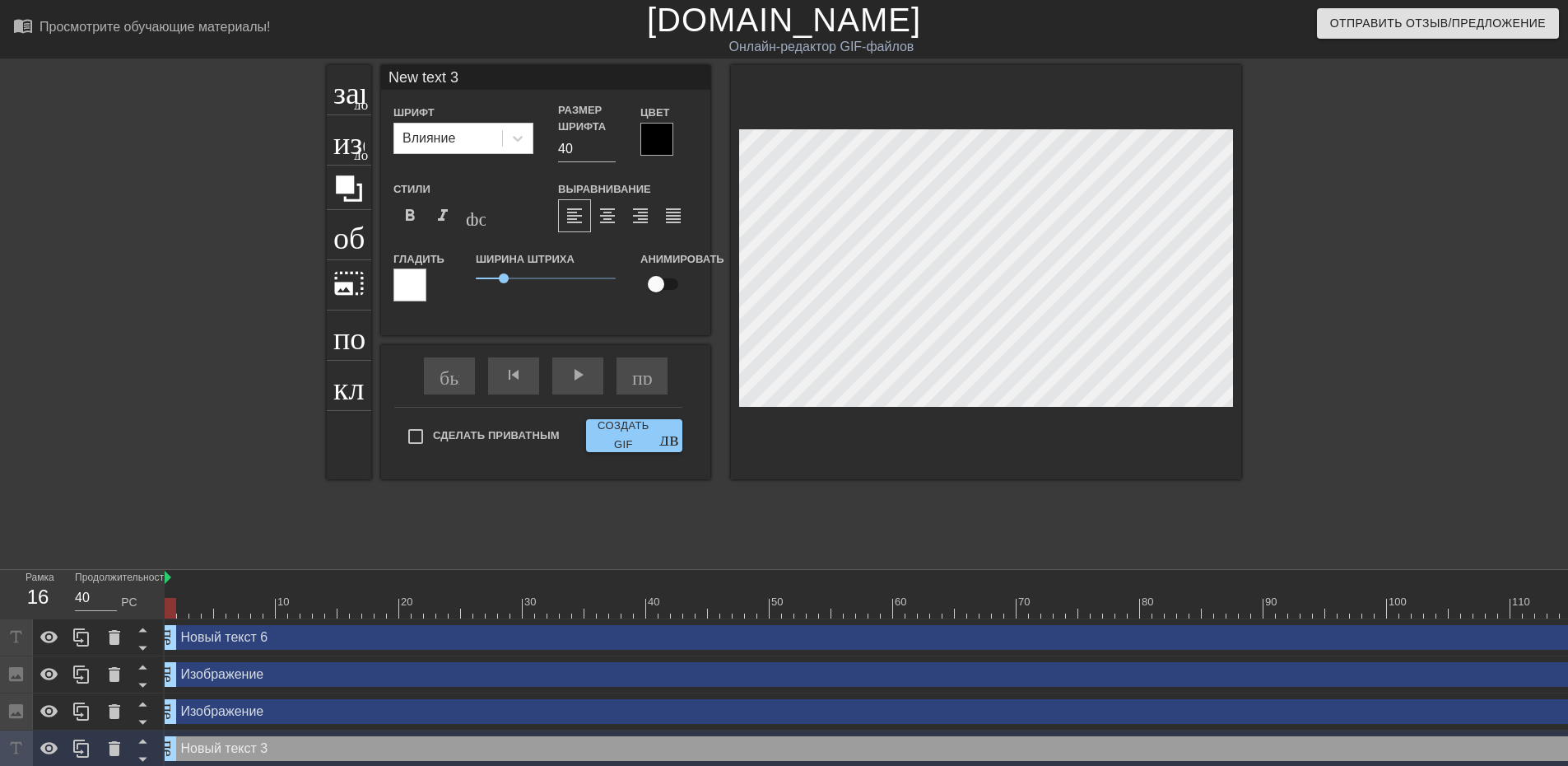
click at [850, 409] on div at bounding box center [986, 272] width 511 height 415
click at [419, 283] on div at bounding box center [409, 285] width 33 height 33
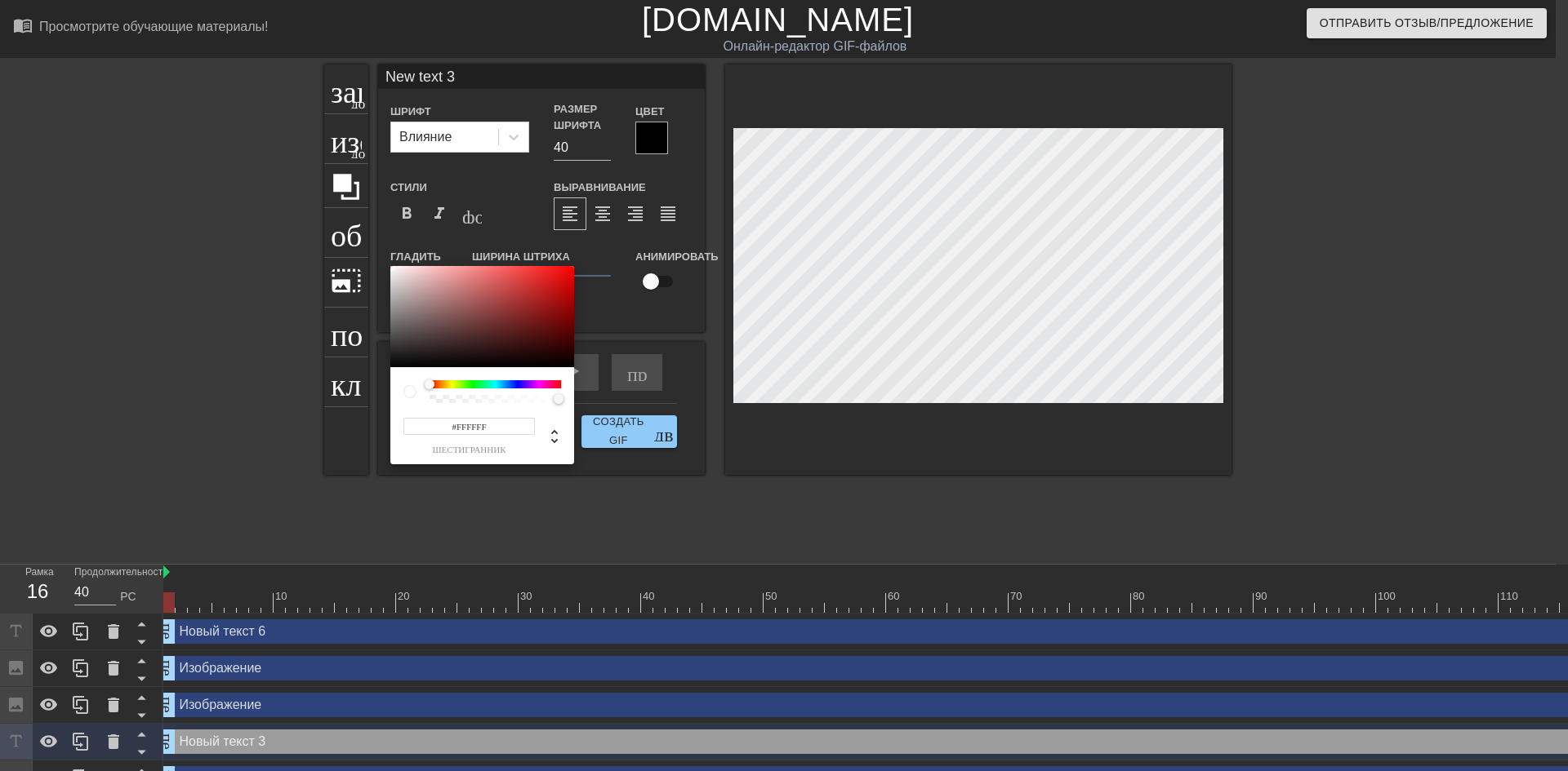
type input "#DEBDBD"
click at [417, 279] on div at bounding box center [481, 317] width 184 height 101
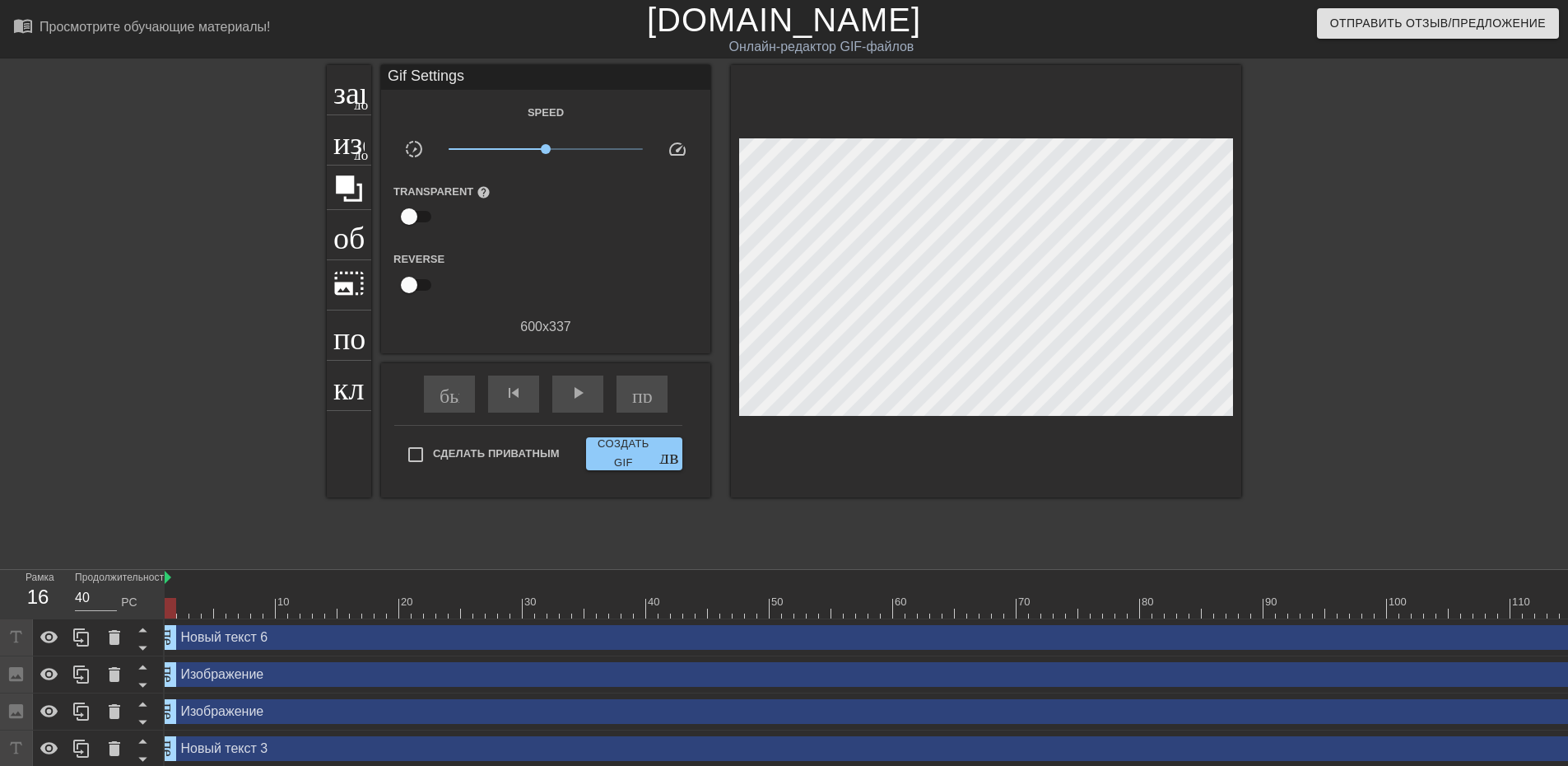
click at [429, 215] on input "checkbox" at bounding box center [409, 217] width 94 height 32
checkbox input "true"
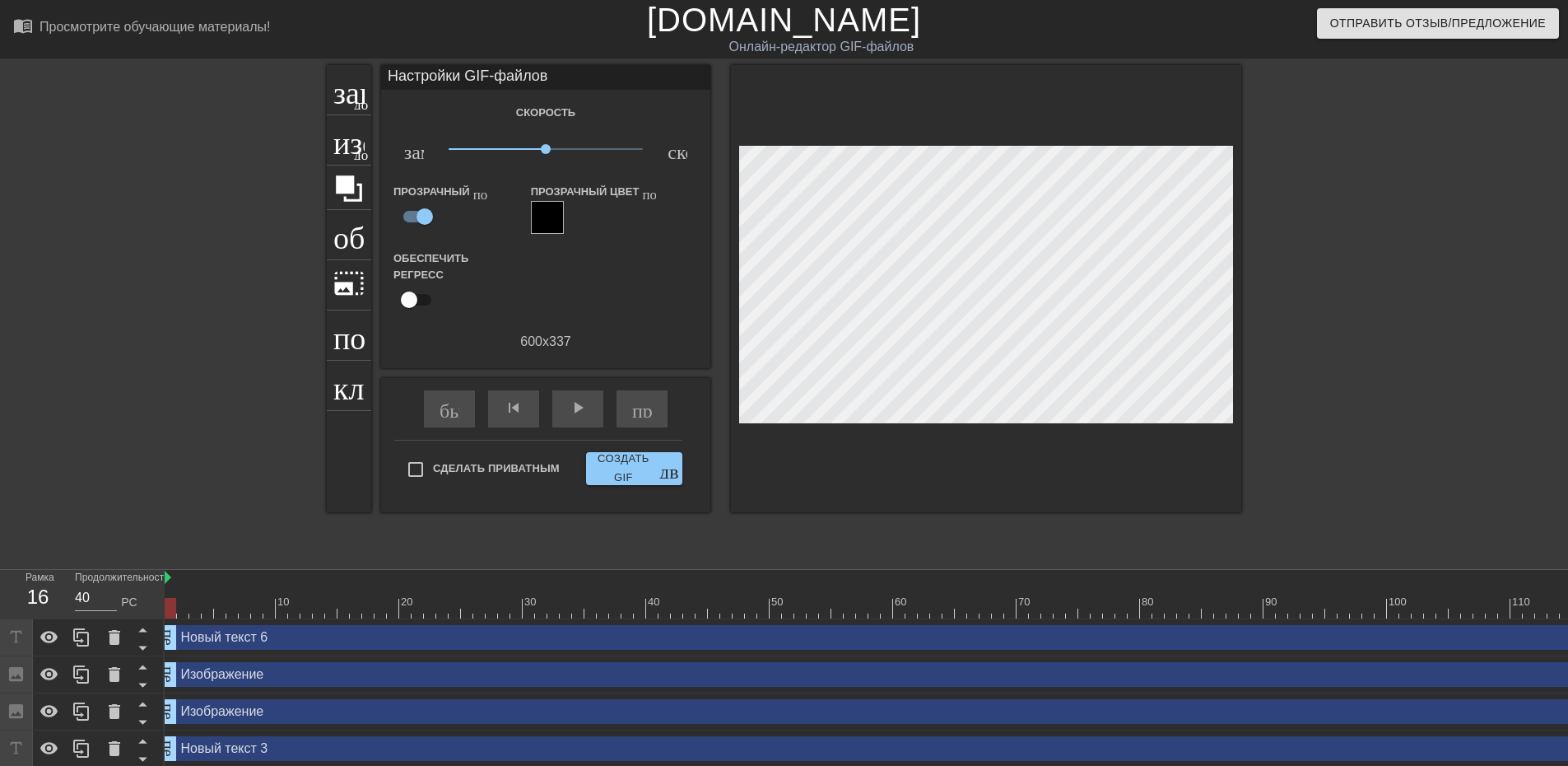
click at [546, 211] on div at bounding box center [547, 218] width 33 height 33
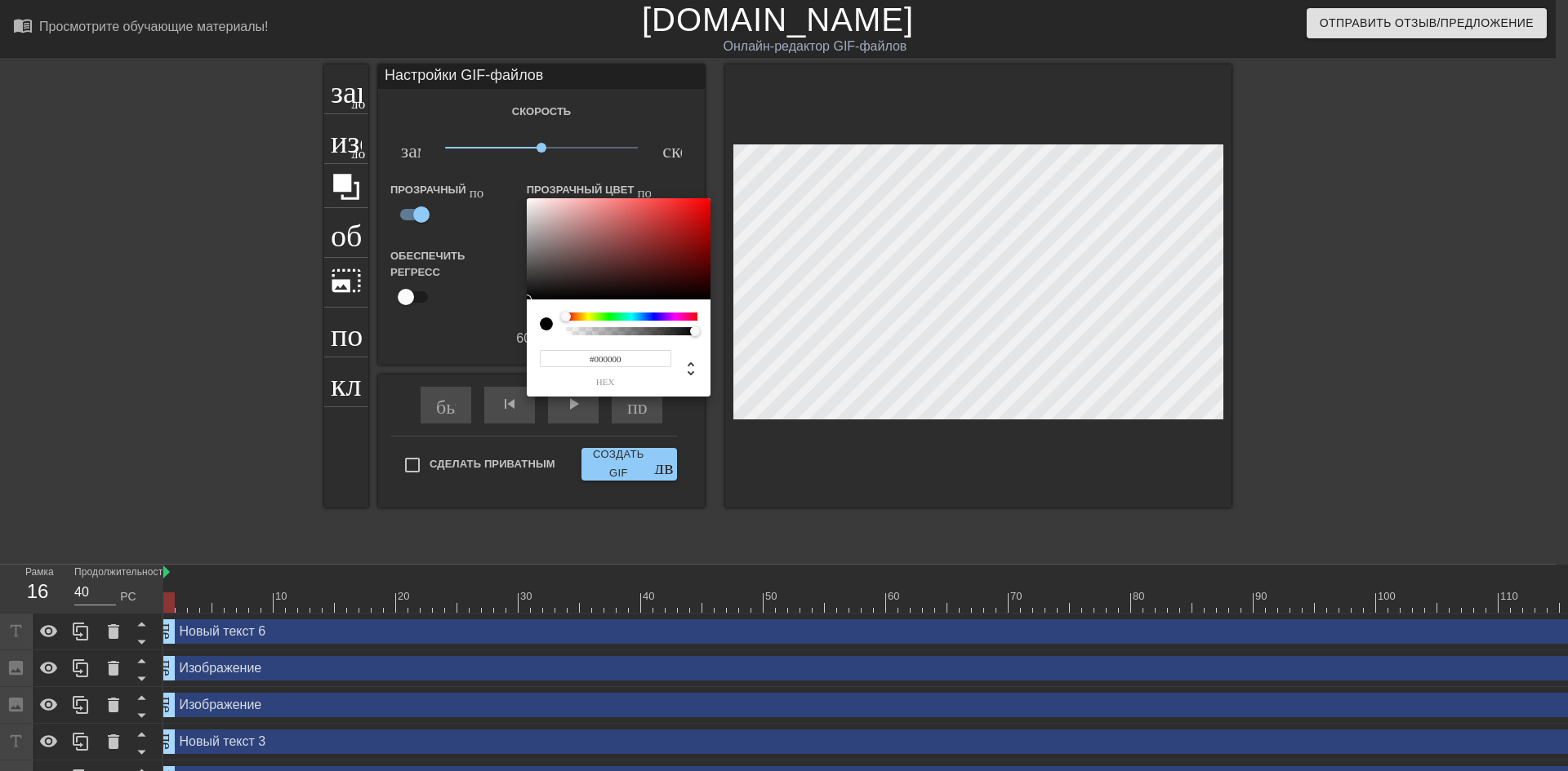
drag, startPoint x: 911, startPoint y: 267, endPoint x: 980, endPoint y: 289, distance: 72.4
click at [925, 271] on div at bounding box center [784, 386] width 1568 height 771
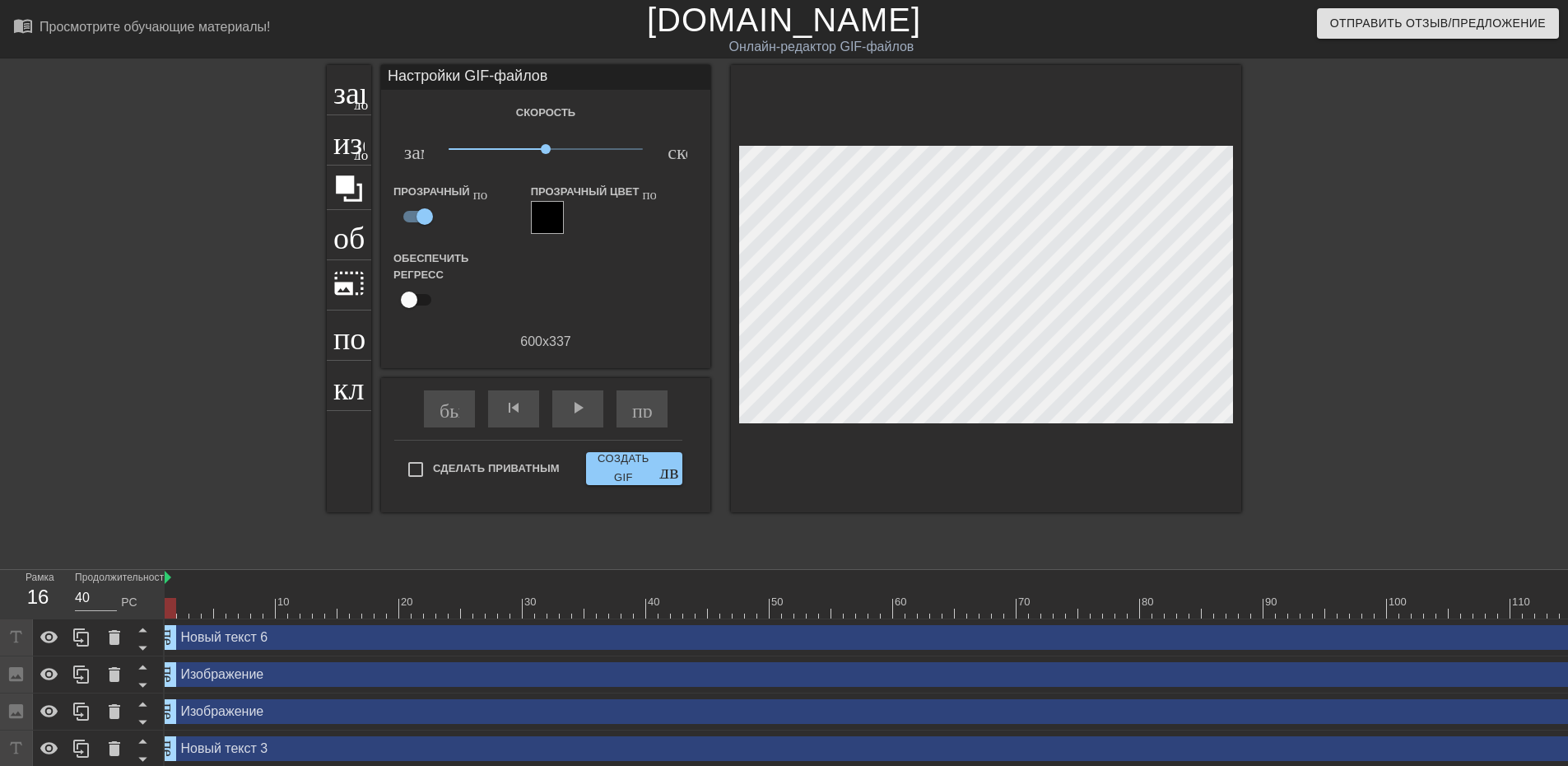
drag, startPoint x: 988, startPoint y: 292, endPoint x: 1033, endPoint y: 294, distance: 45.0
click at [1027, 299] on div "#000000 hex" at bounding box center [784, 383] width 1568 height 766
